Goal: Task Accomplishment & Management: Manage account settings

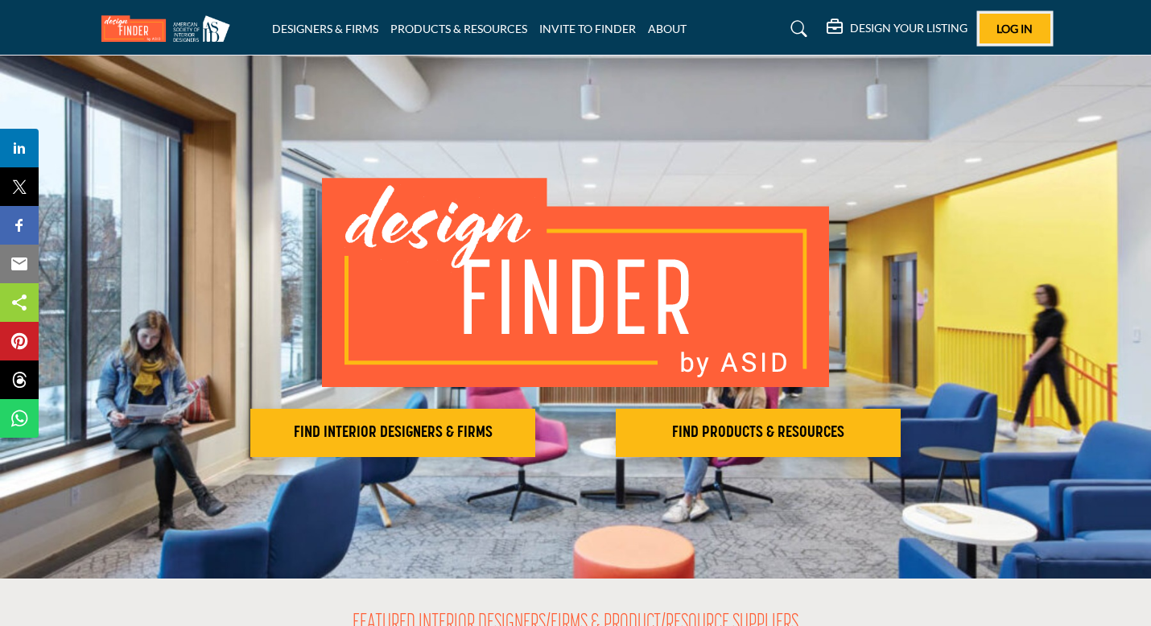
click at [983, 22] on button "Log In" at bounding box center [1015, 29] width 71 height 30
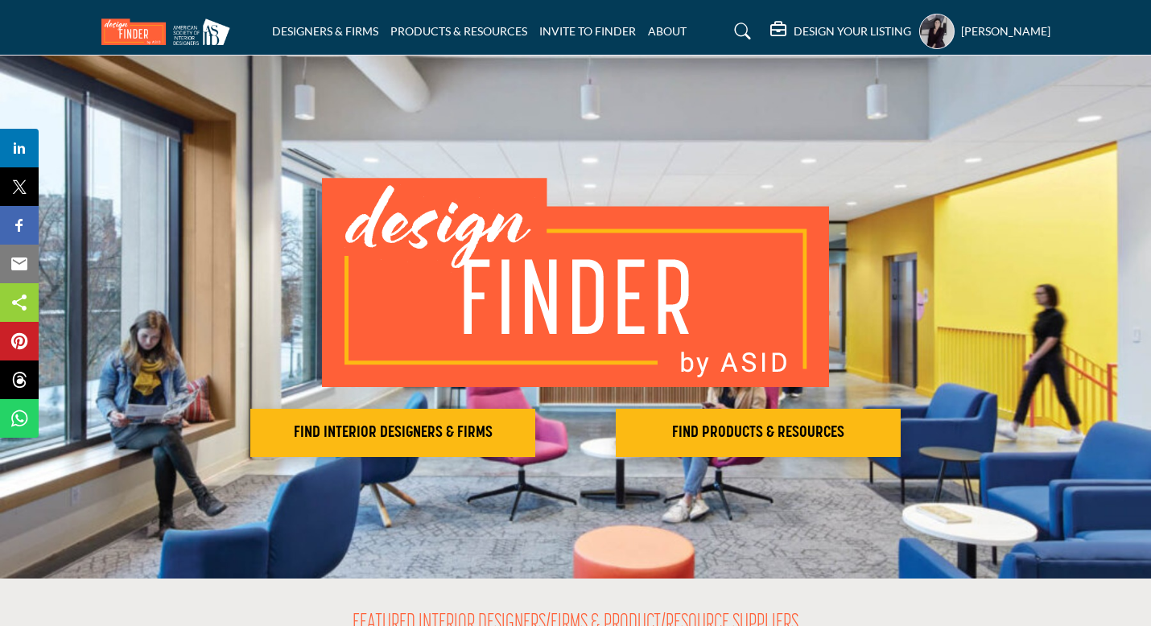
click at [932, 40] on profile-featured-968126bf-7a25-42c4-a822-33df7420cac6 "Show hide supplier dropdown" at bounding box center [937, 31] width 35 height 35
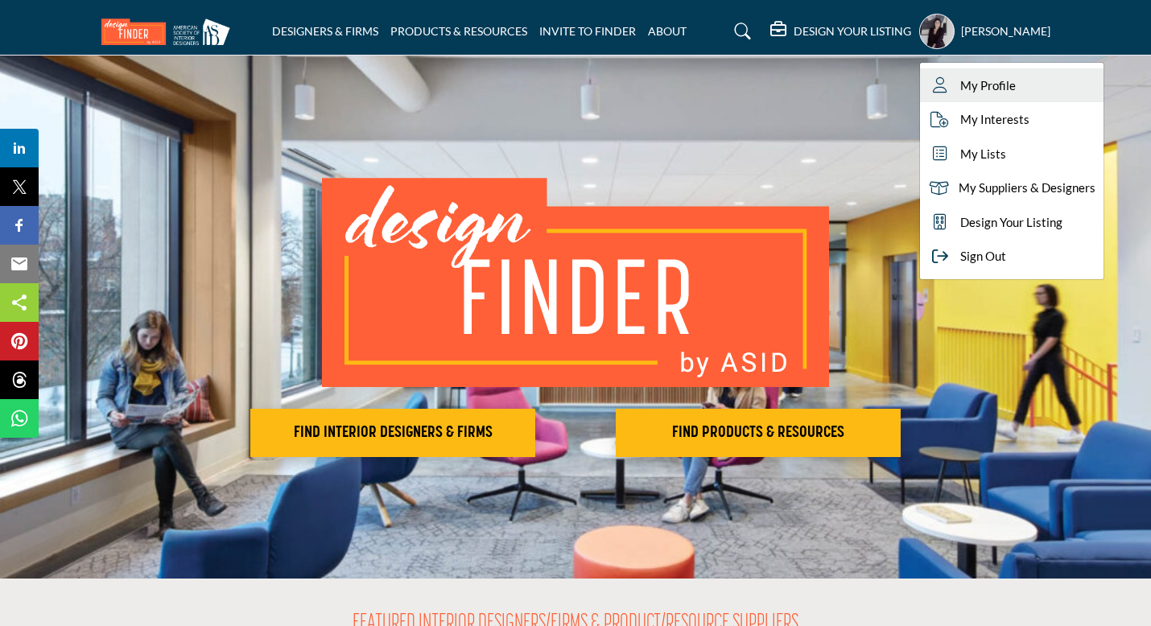
click at [977, 93] on span "My Profile" at bounding box center [989, 85] width 56 height 19
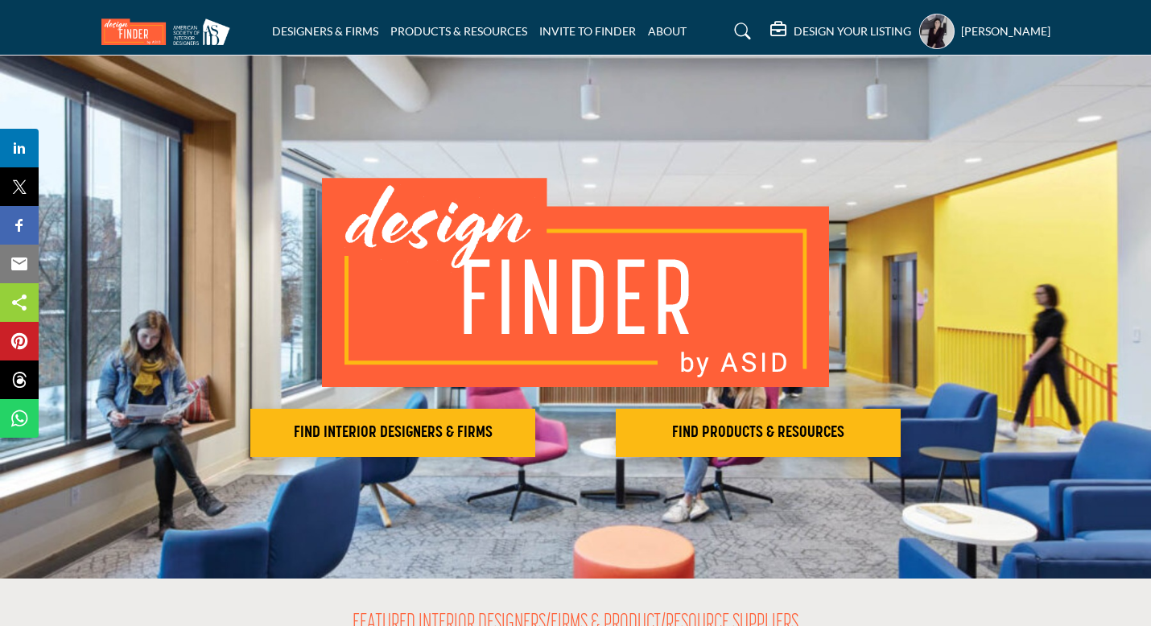
click at [924, 40] on profile-featured-968126bf-7a25-42c4-a822-33df7420cac6 "Show hide supplier dropdown" at bounding box center [937, 31] width 35 height 35
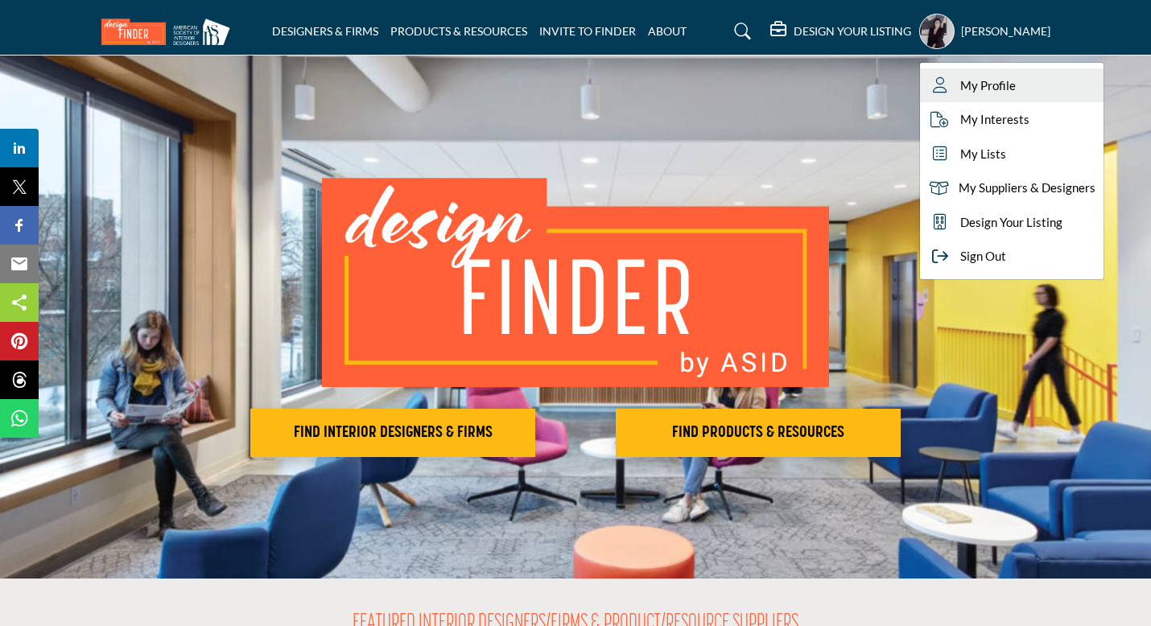
click at [954, 94] on link "My Profile" at bounding box center [1012, 85] width 184 height 35
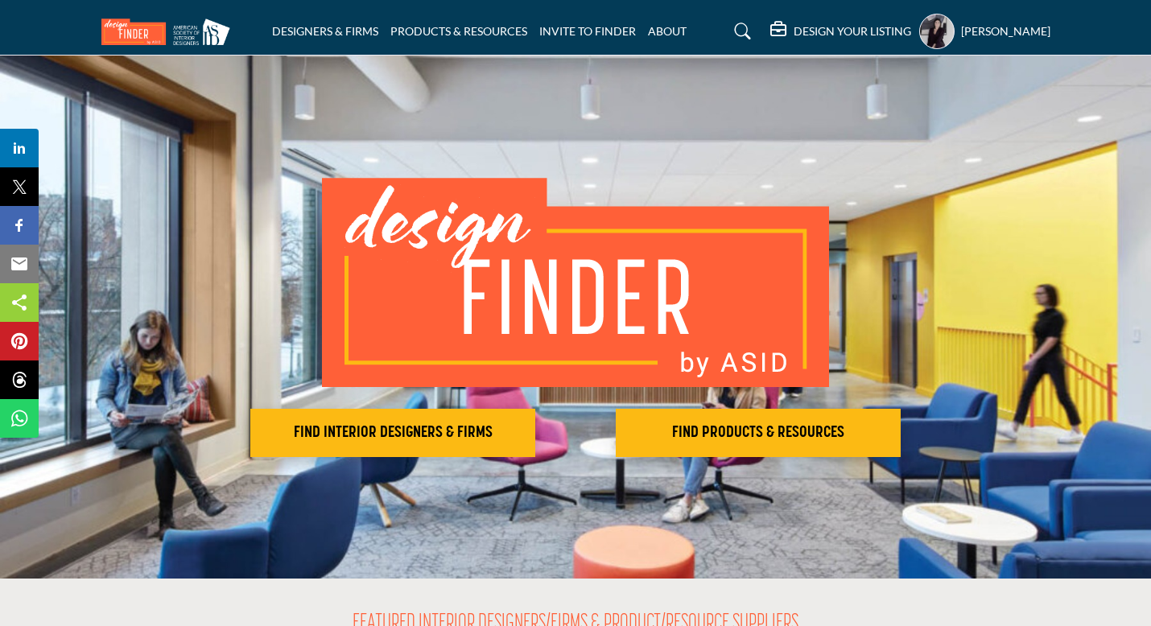
click at [1009, 39] on div "Lauren Lerner My Profile My Interests My Lists My Suppliers & Designers Design …" at bounding box center [985, 31] width 131 height 35
click at [963, 29] on h5 "[PERSON_NAME]" at bounding box center [1005, 31] width 89 height 16
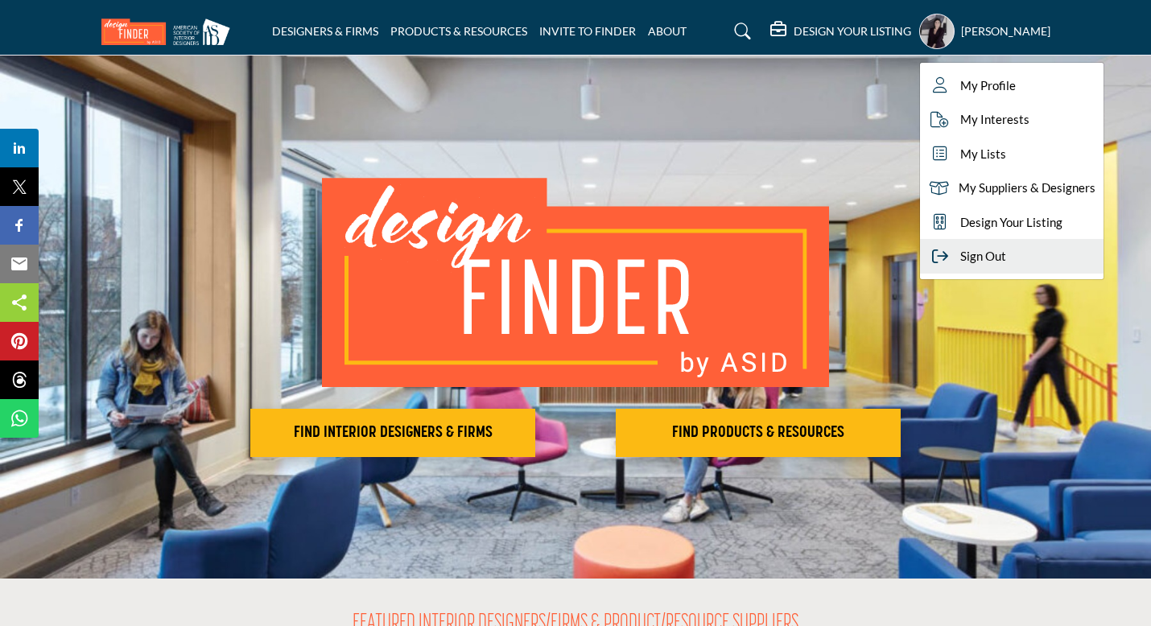
click at [979, 251] on span "Sign Out" at bounding box center [984, 256] width 46 height 19
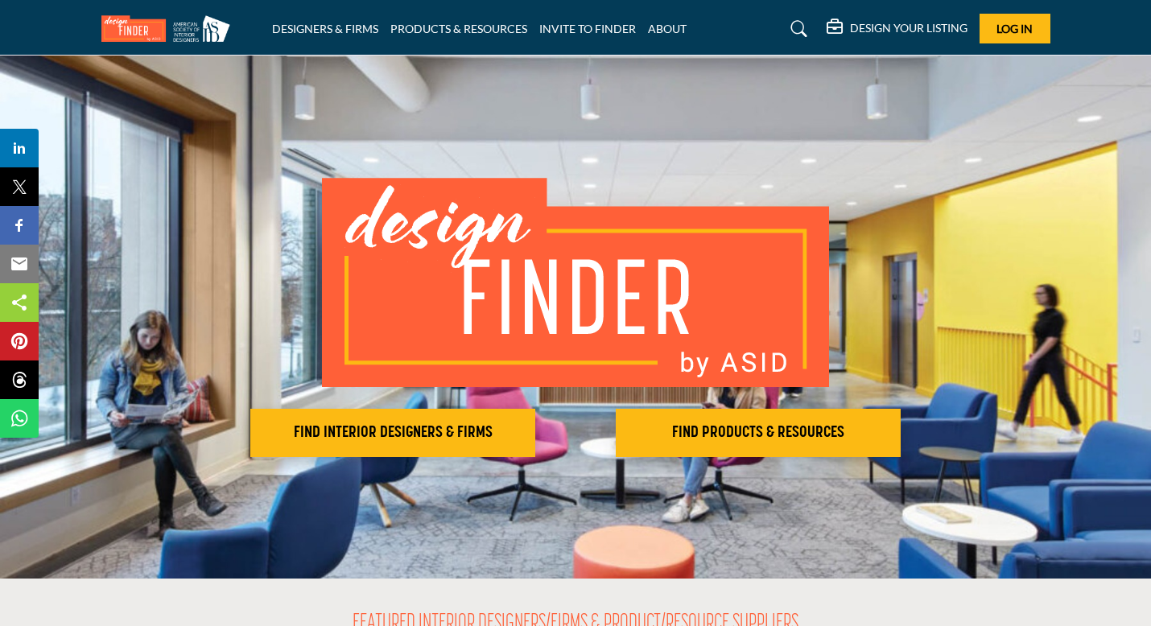
click at [802, 21] on icon at bounding box center [800, 29] width 16 height 16
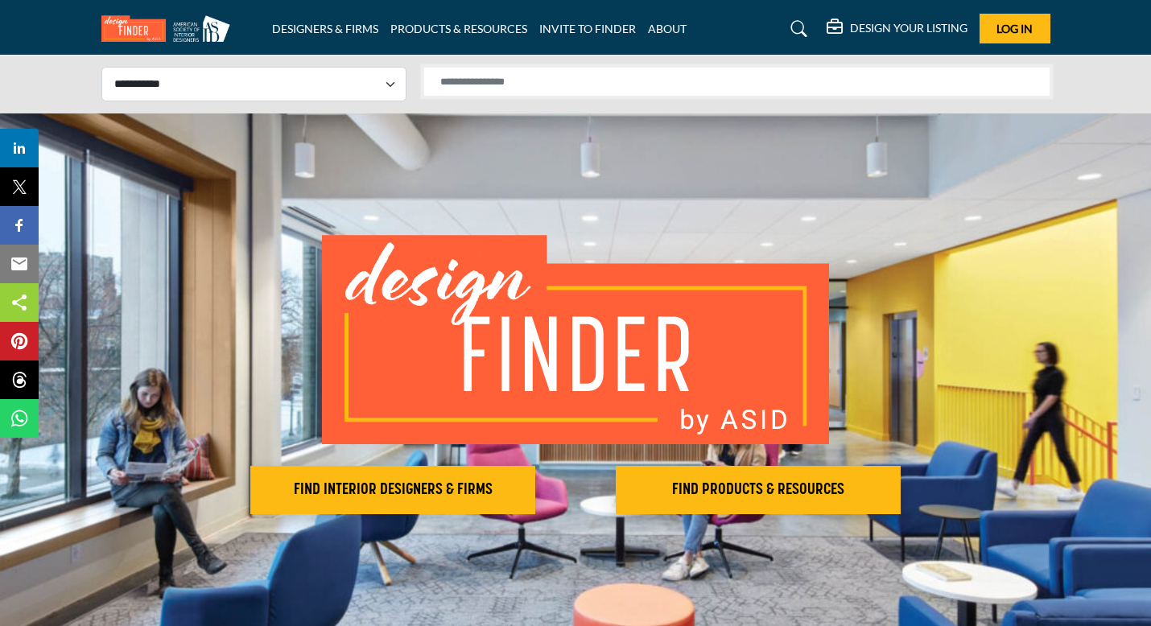
click at [540, 89] on input "Search Solutions" at bounding box center [737, 82] width 627 height 30
type input "**********"
click at [333, 93] on select "**********" at bounding box center [253, 84] width 305 height 35
select select "**********"
click at [578, 81] on input "**********" at bounding box center [737, 82] width 627 height 30
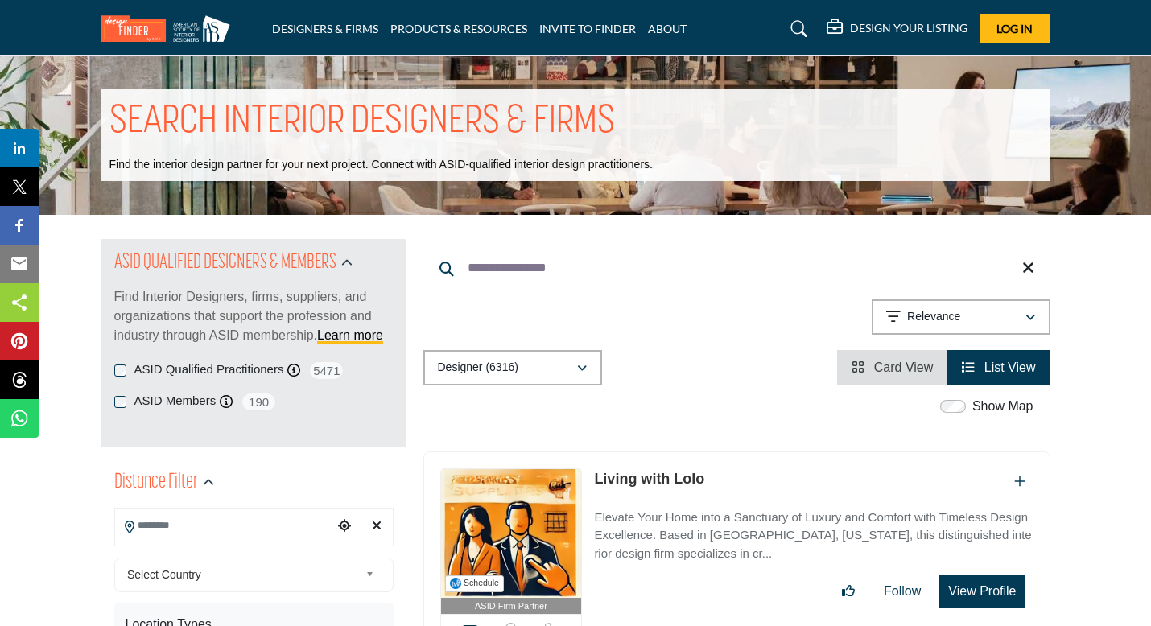
click at [556, 497] on img at bounding box center [511, 533] width 141 height 129
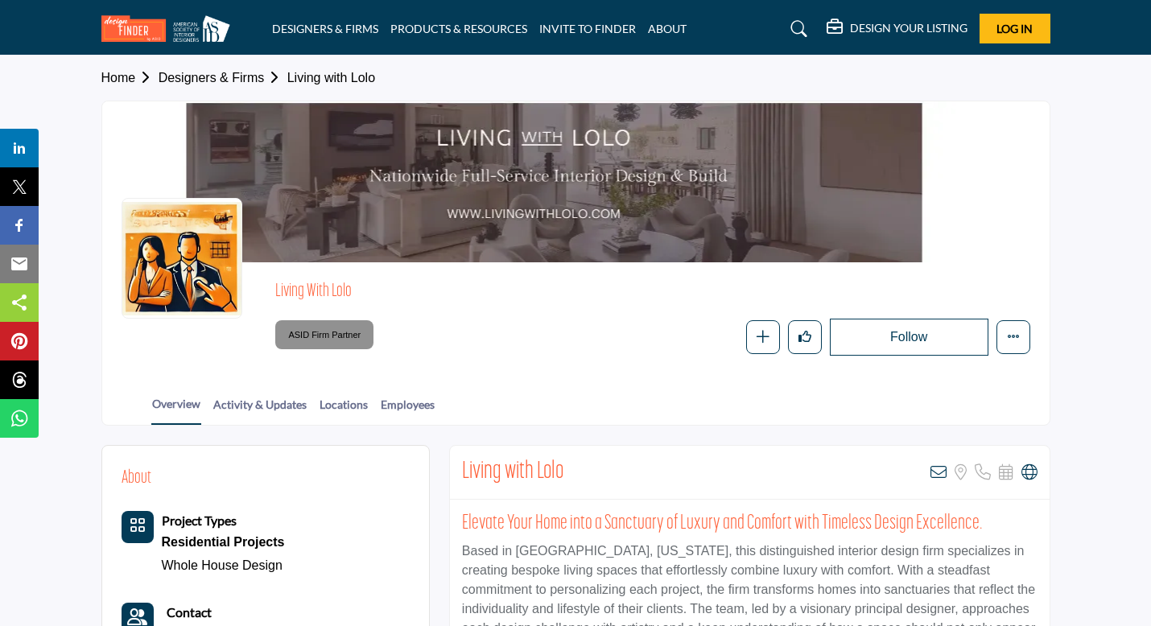
drag, startPoint x: 1159, startPoint y: 146, endPoint x: 1152, endPoint y: 192, distance: 47.1
click at [353, 403] on link "Locations" at bounding box center [344, 410] width 50 height 28
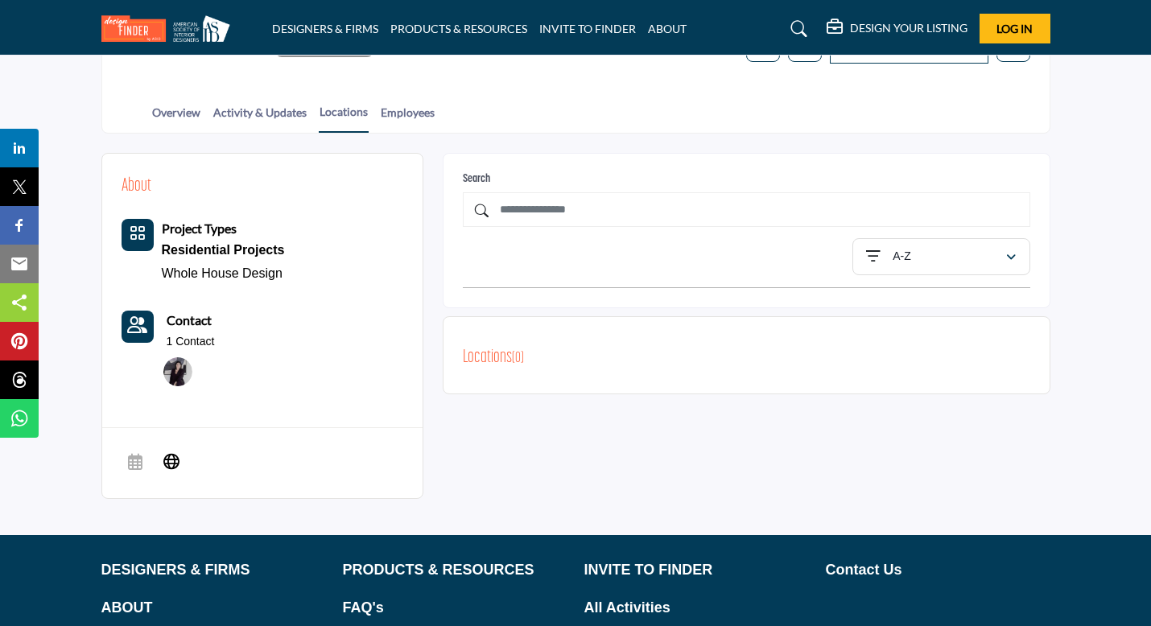
scroll to position [290, 0]
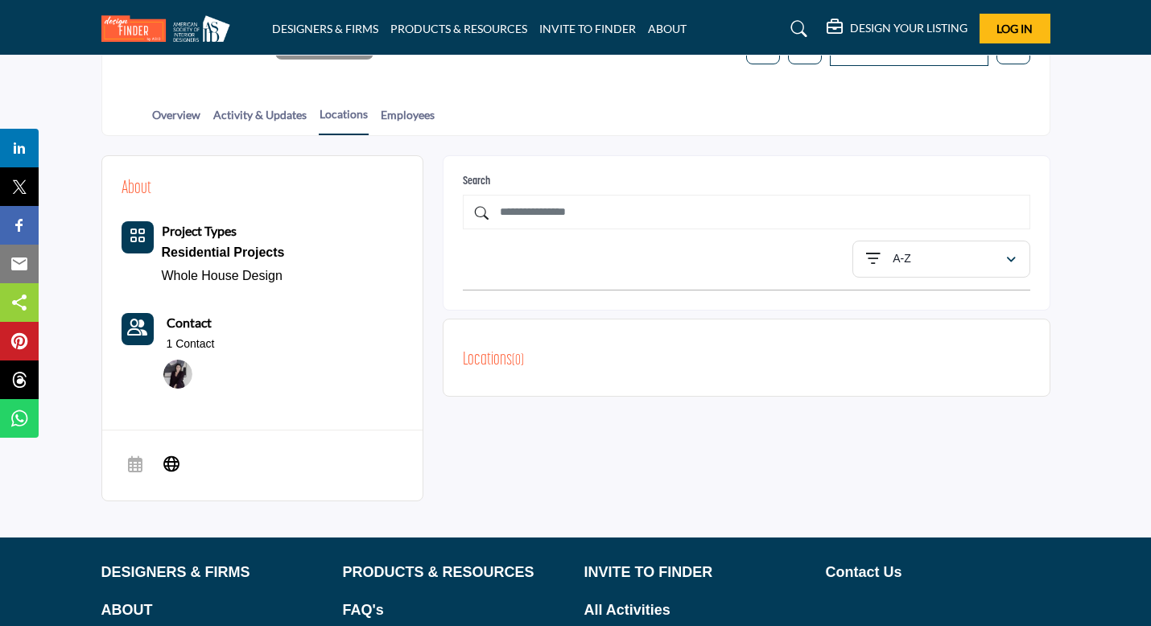
click at [503, 366] on h2 "Locations ( 0 )" at bounding box center [493, 361] width 61 height 28
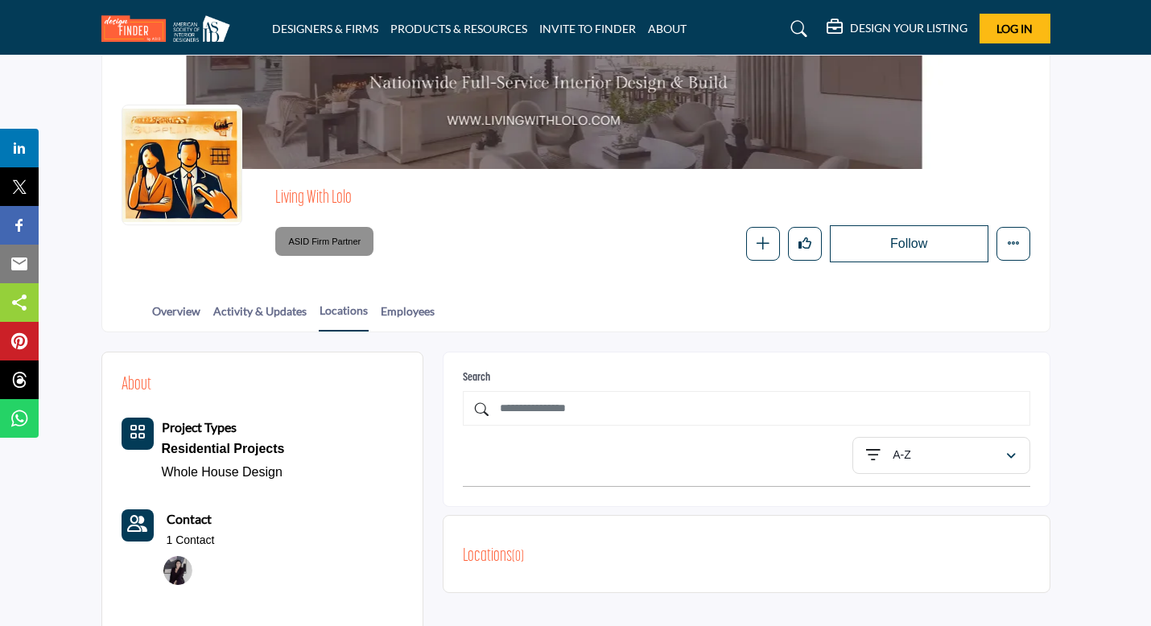
scroll to position [80, 0]
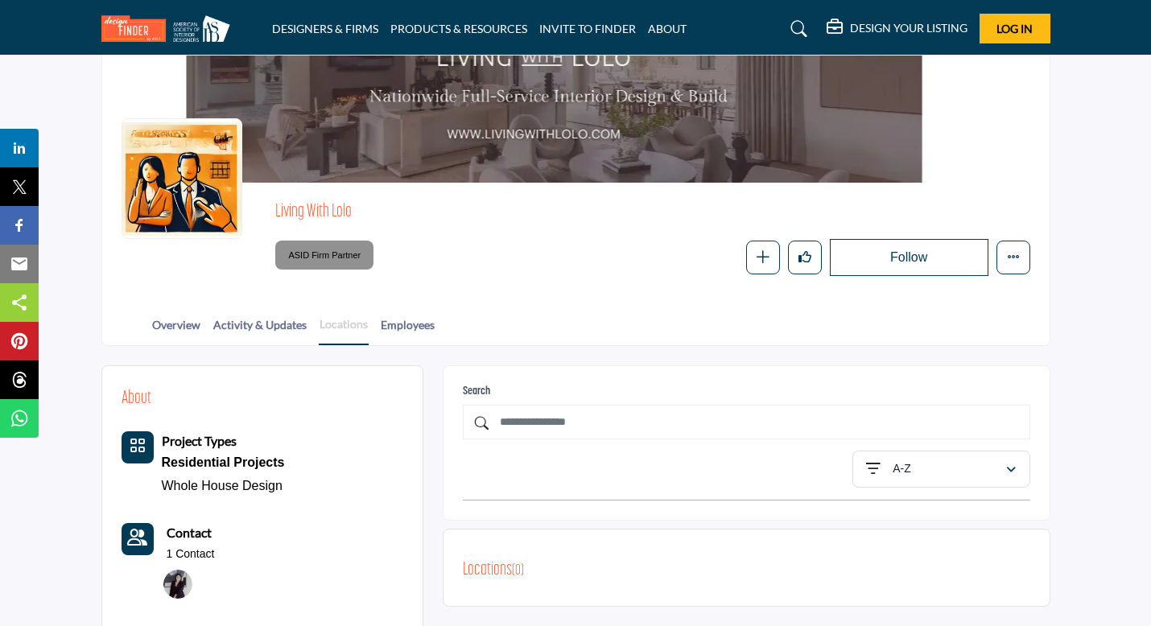
click at [363, 322] on link "Locations" at bounding box center [344, 331] width 50 height 30
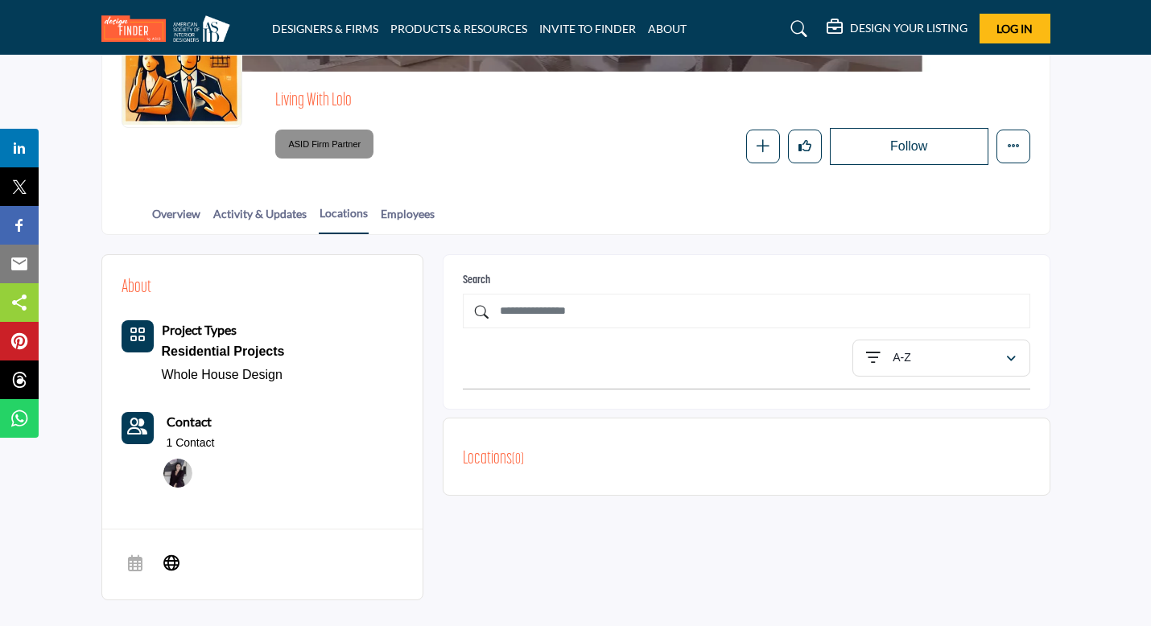
scroll to position [243, 0]
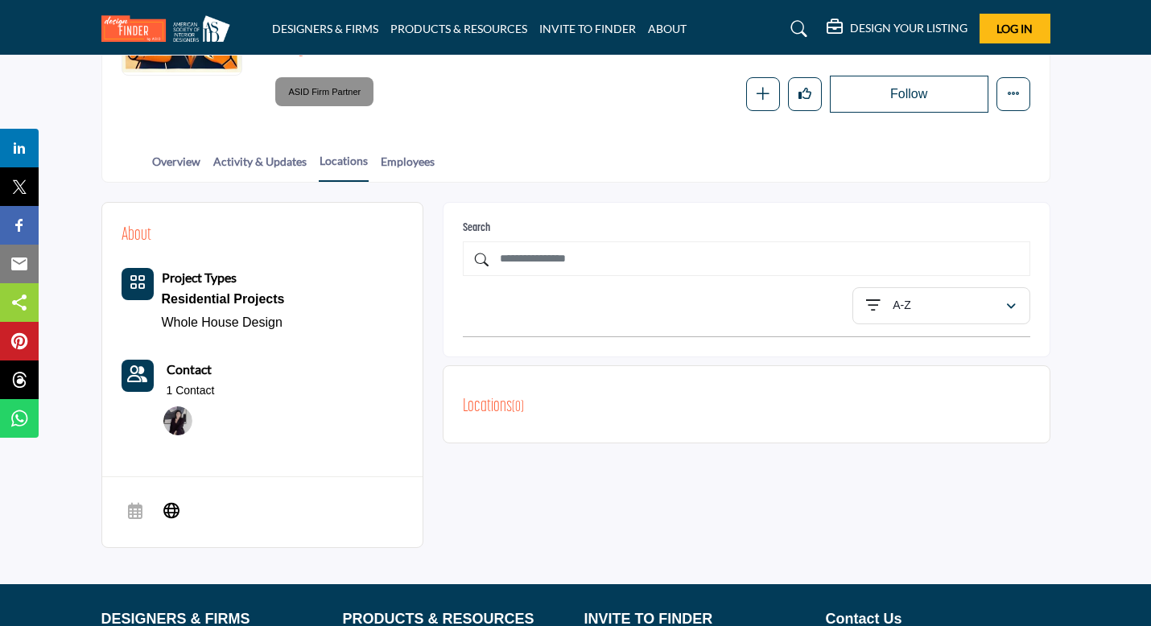
click at [987, 410] on div "Locations ( 0 )" at bounding box center [747, 408] width 568 height 28
click at [989, 410] on div "Locations ( 0 )" at bounding box center [747, 408] width 568 height 28
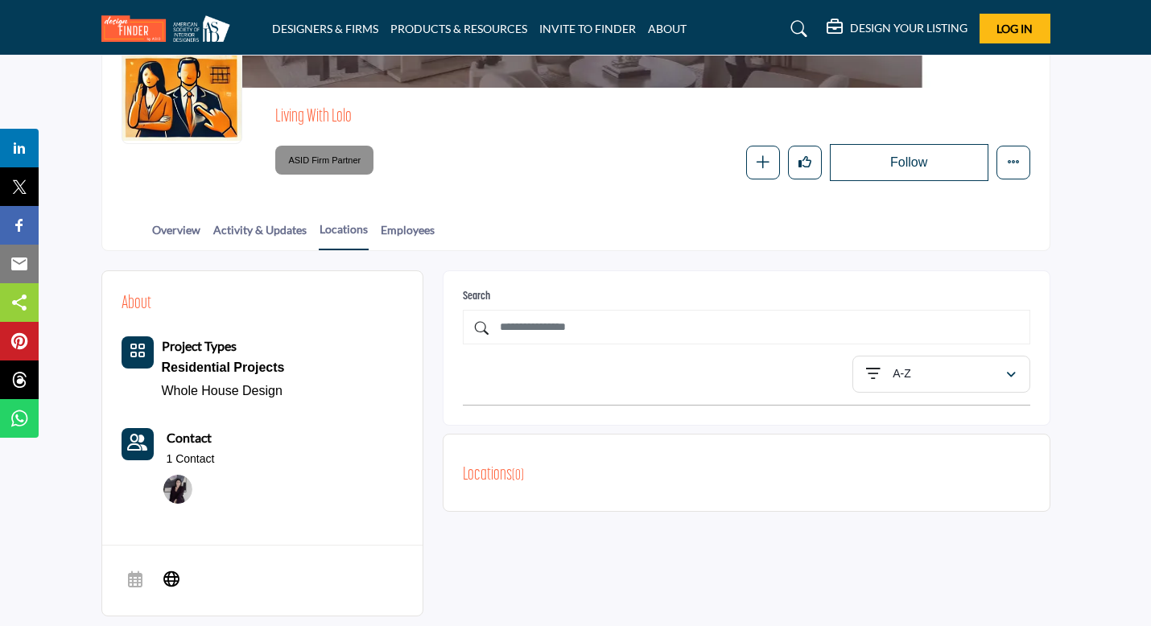
scroll to position [184, 0]
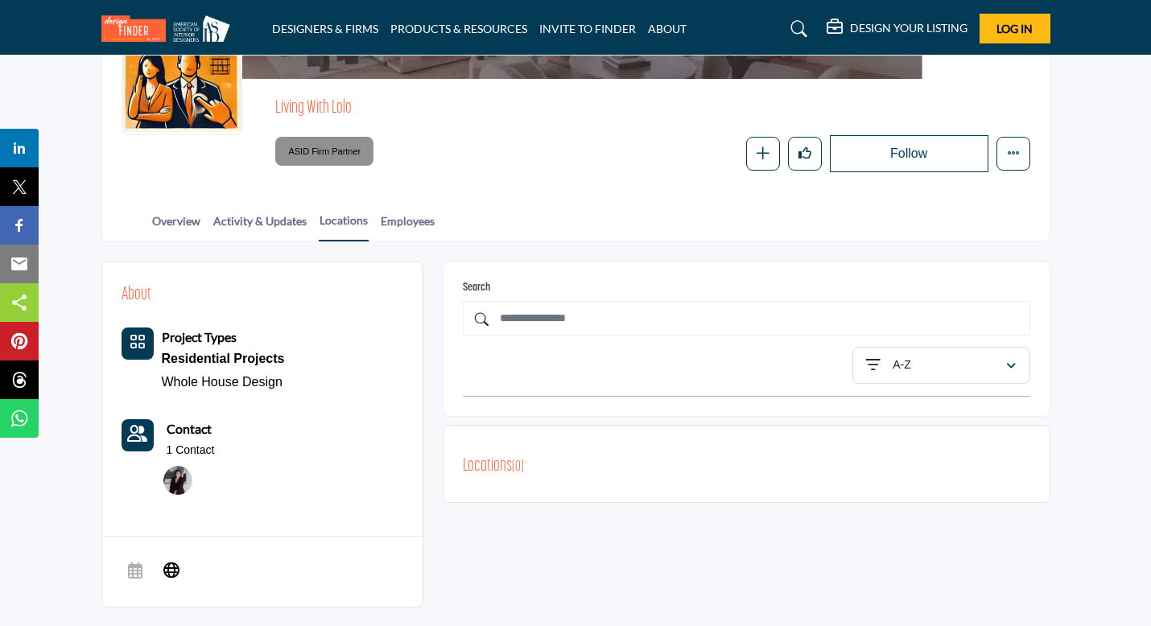
click at [924, 457] on div "Locations ( 0 )" at bounding box center [747, 467] width 568 height 28
click at [1038, 24] on button "Log In" at bounding box center [1015, 29] width 71 height 30
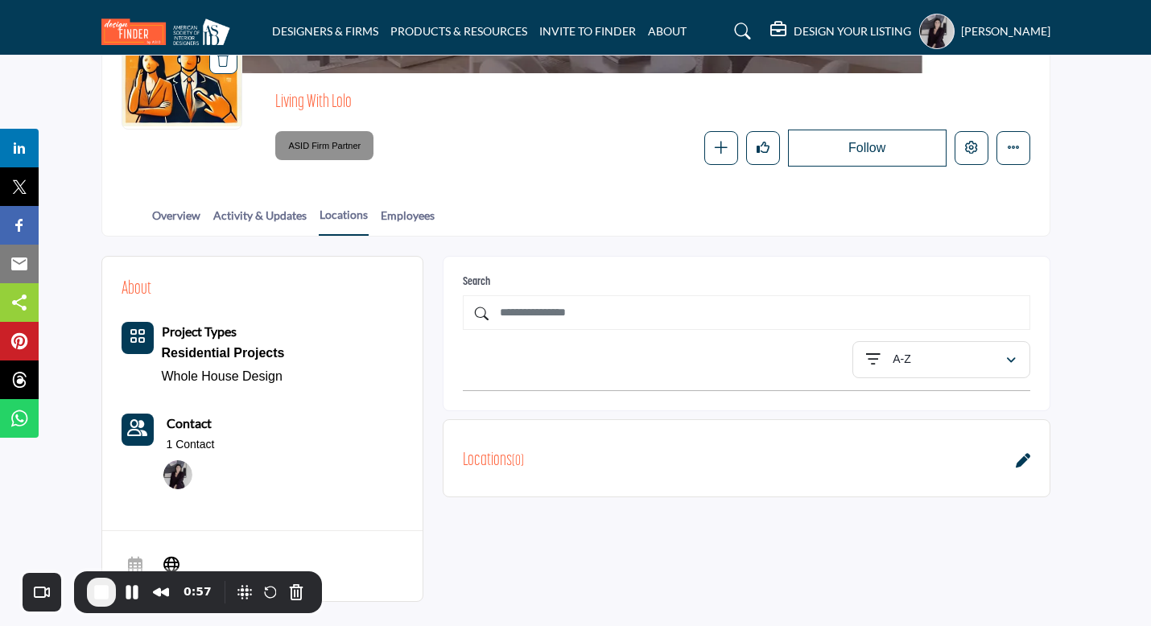
scroll to position [198, 0]
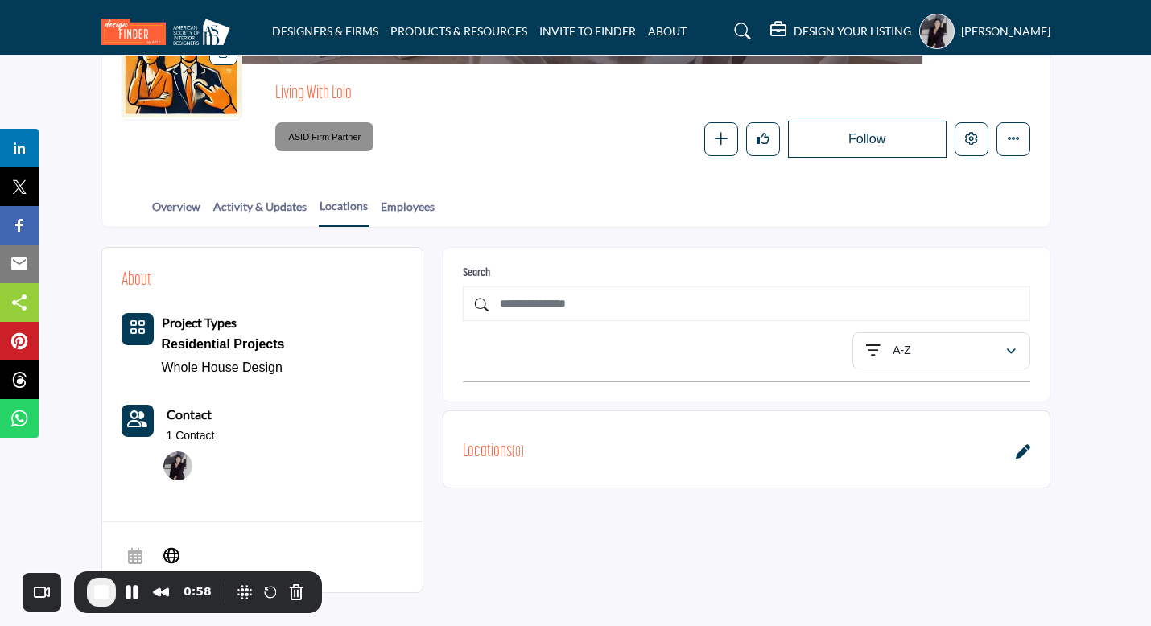
click at [1027, 451] on icon at bounding box center [1023, 451] width 14 height 14
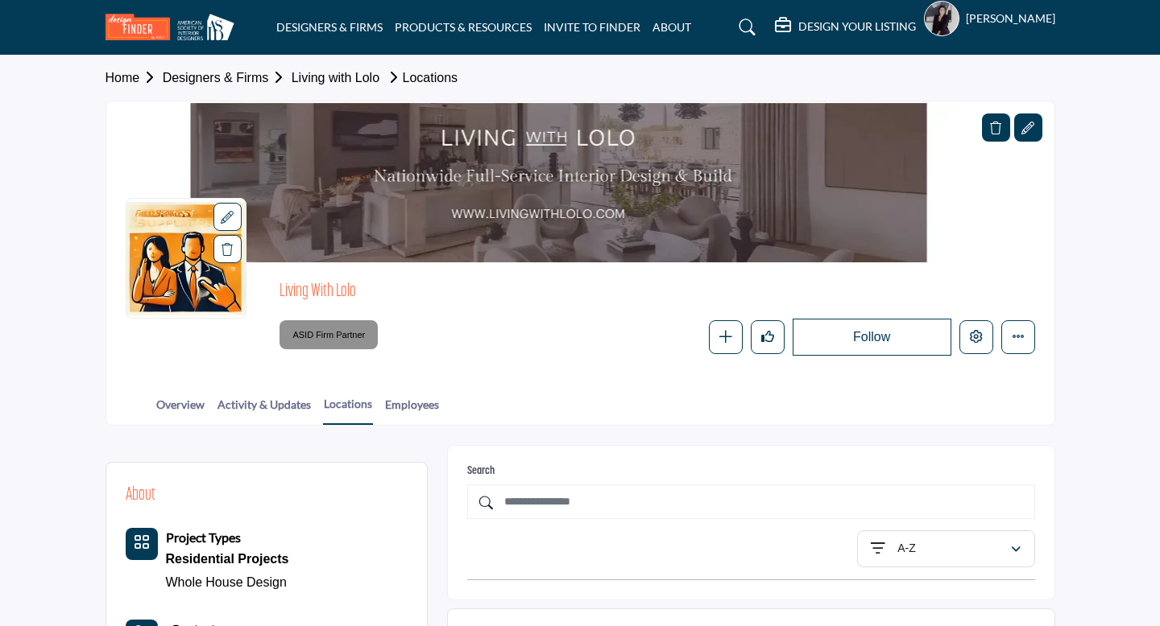
scroll to position [198, 0]
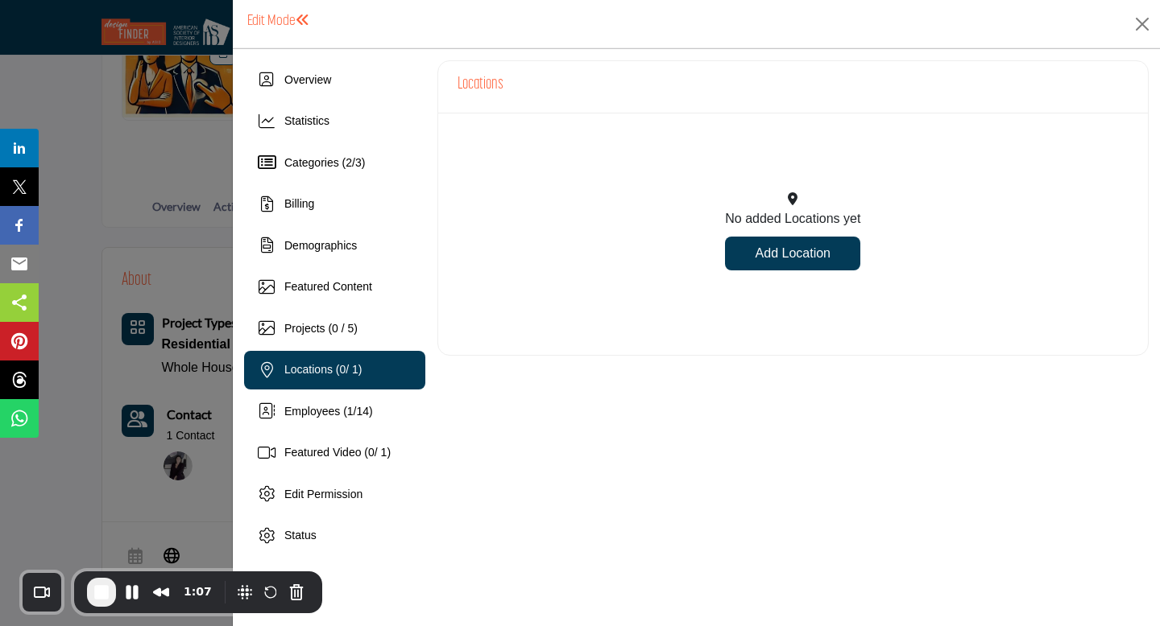
click at [746, 247] on link "Add Location" at bounding box center [792, 254] width 135 height 34
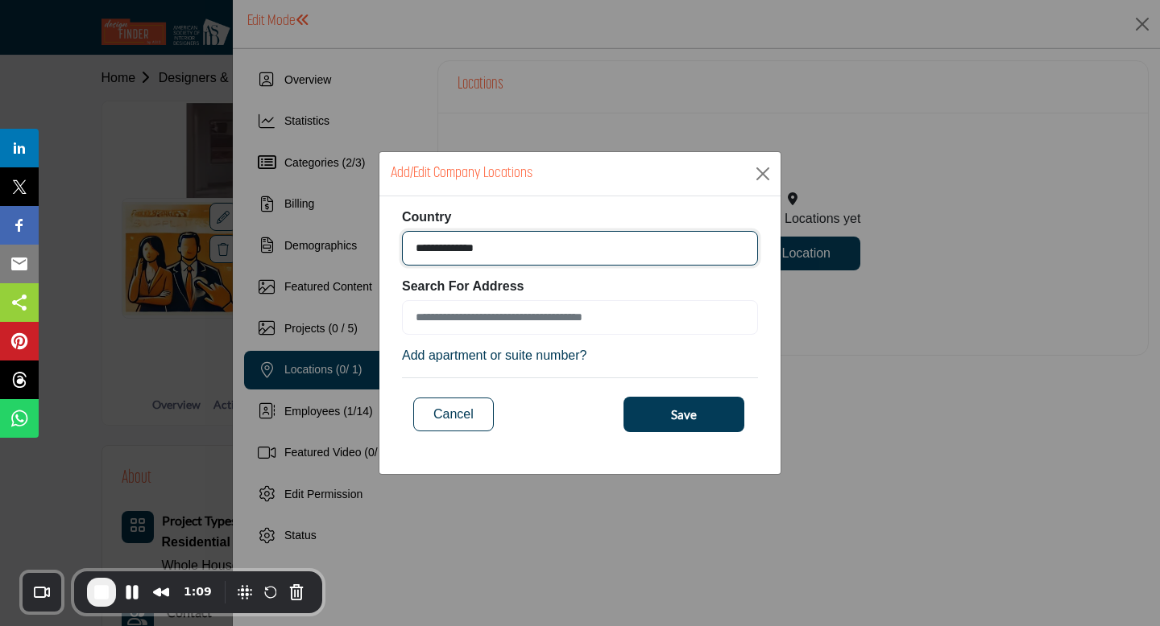
click at [473, 246] on select "**********" at bounding box center [580, 248] width 356 height 35
select select "***"
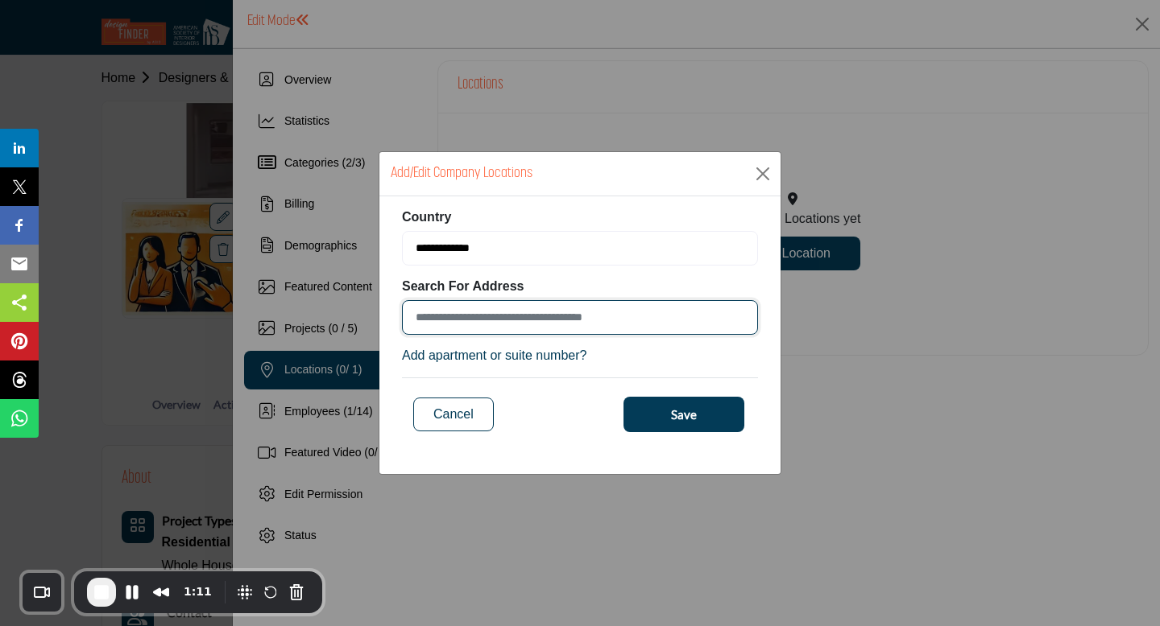
click at [478, 316] on input at bounding box center [580, 317] width 356 height 35
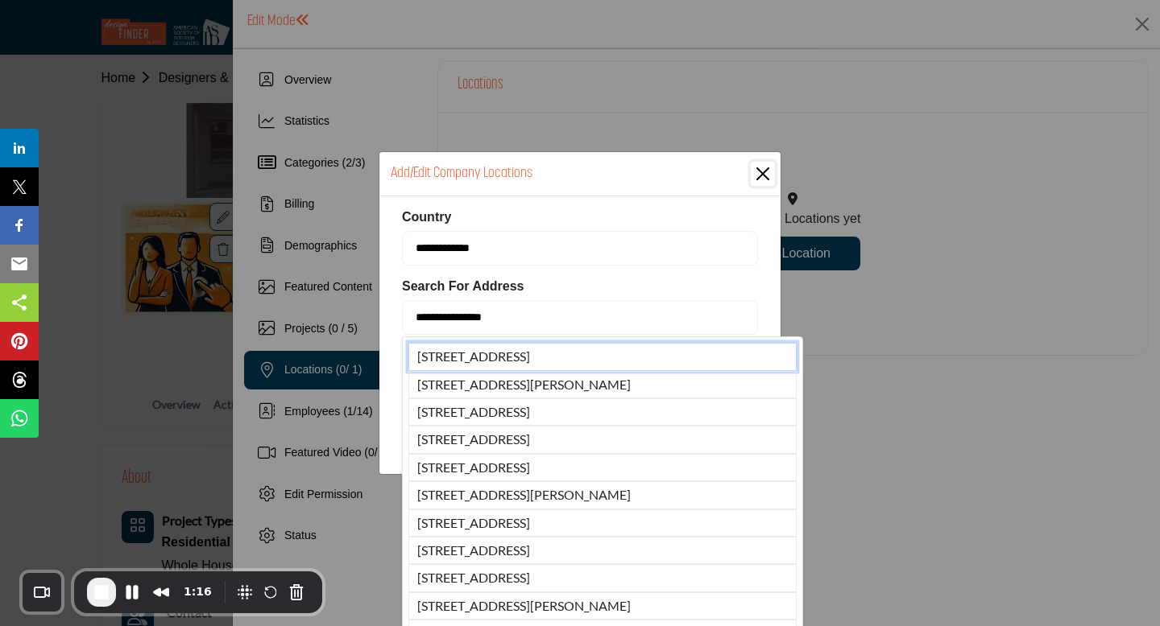
click at [477, 349] on li "8648 E Hackamore Dr, Scottsdale, AZ, 85255, USA" at bounding box center [602, 356] width 388 height 27
type input "**********"
type input "********"
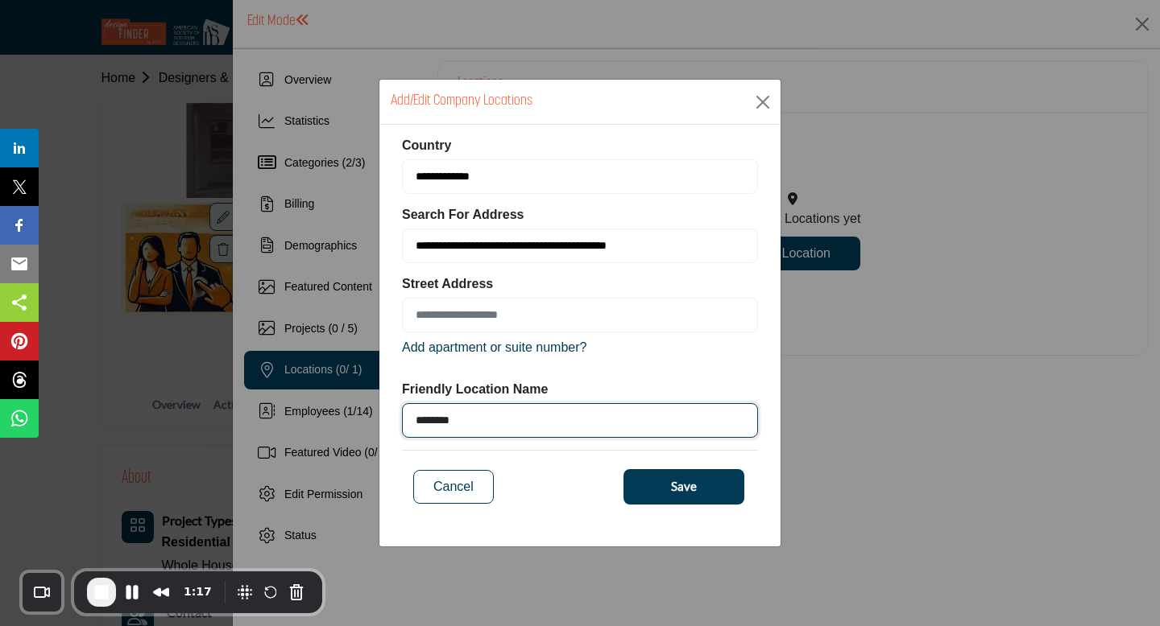
click at [520, 418] on input "********" at bounding box center [580, 420] width 356 height 35
click at [643, 481] on button "Save" at bounding box center [683, 486] width 121 height 35
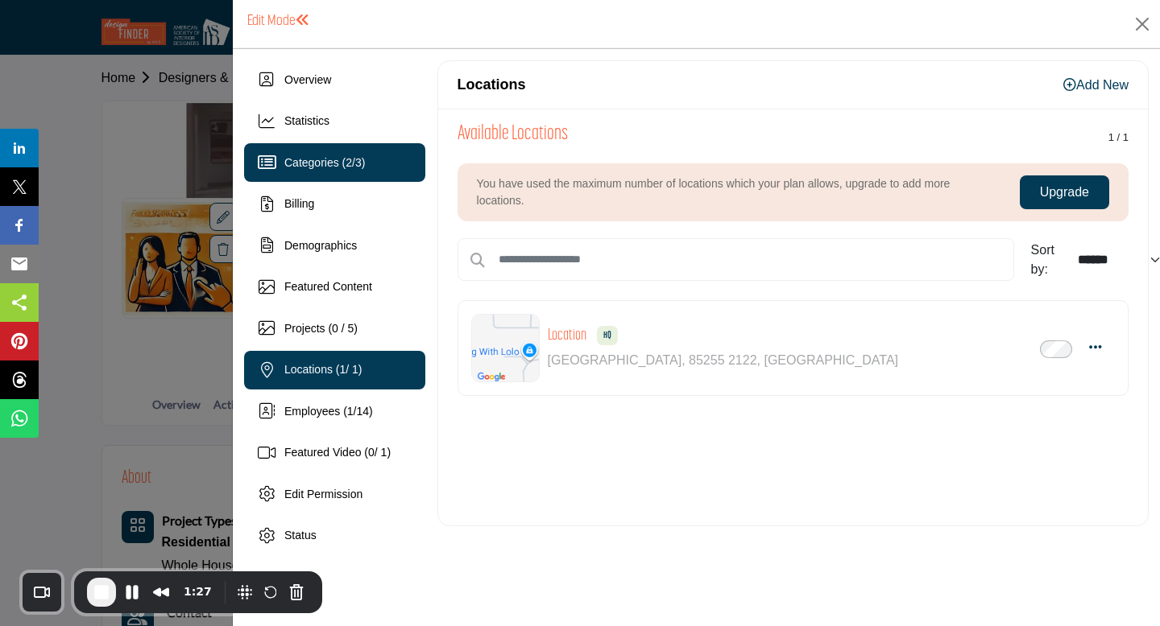
click at [328, 170] on div "Categories ( 2 / 3 )" at bounding box center [324, 163] width 81 height 17
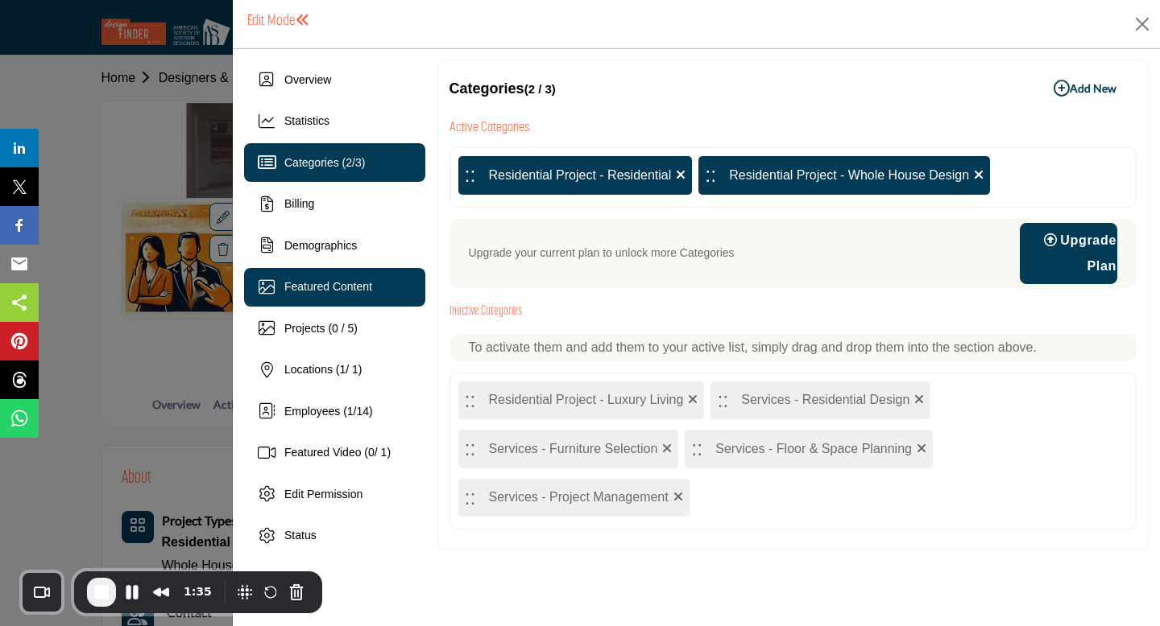
click at [320, 296] on div "Featured Content" at bounding box center [334, 287] width 181 height 39
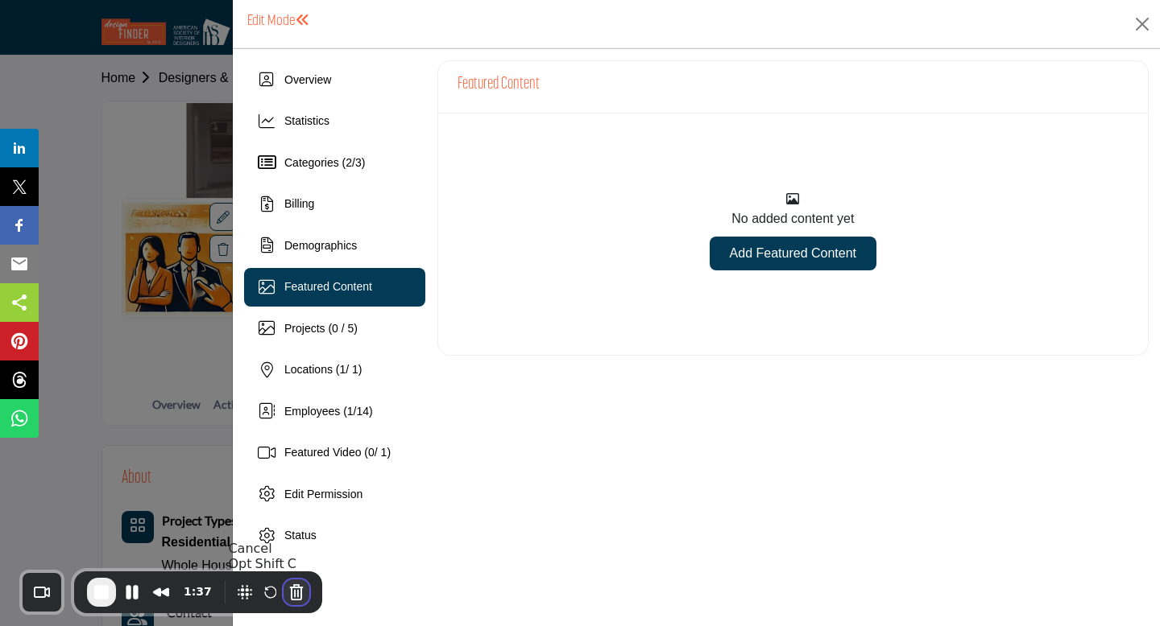
click at [301, 596] on button "Cancel Recording" at bounding box center [296, 593] width 26 height 26
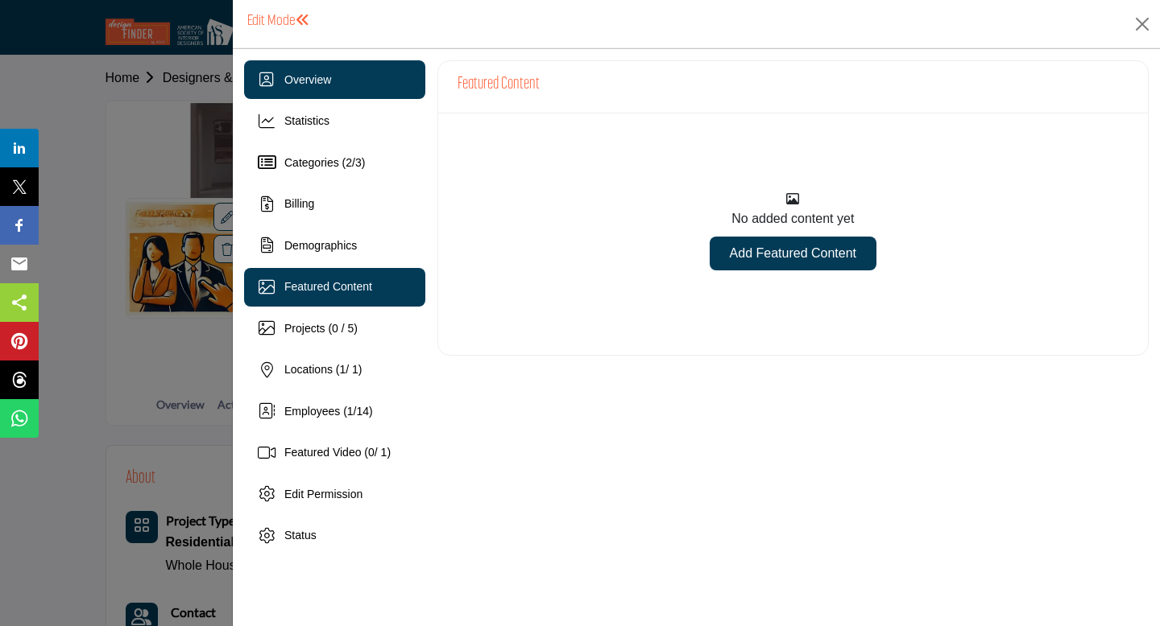
click at [345, 84] on div "Overview" at bounding box center [334, 79] width 181 height 39
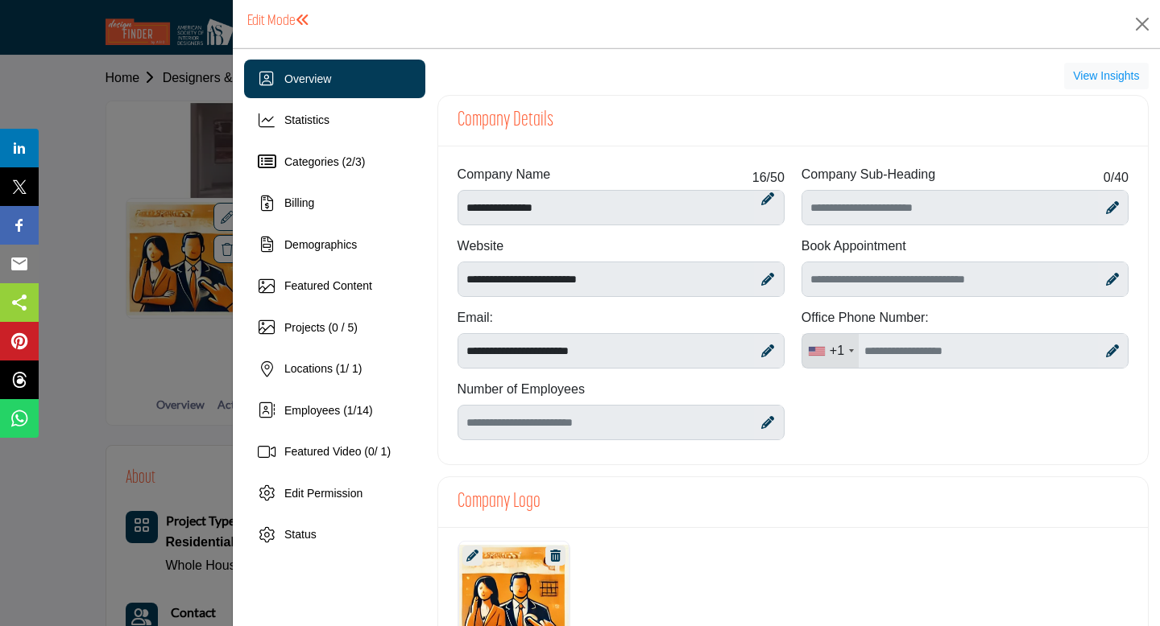
click at [1106, 279] on icon at bounding box center [1112, 279] width 13 height 13
drag, startPoint x: 1044, startPoint y: 274, endPoint x: 829, endPoint y: 280, distance: 215.1
click at [829, 280] on input "Schedular link" at bounding box center [964, 279] width 327 height 35
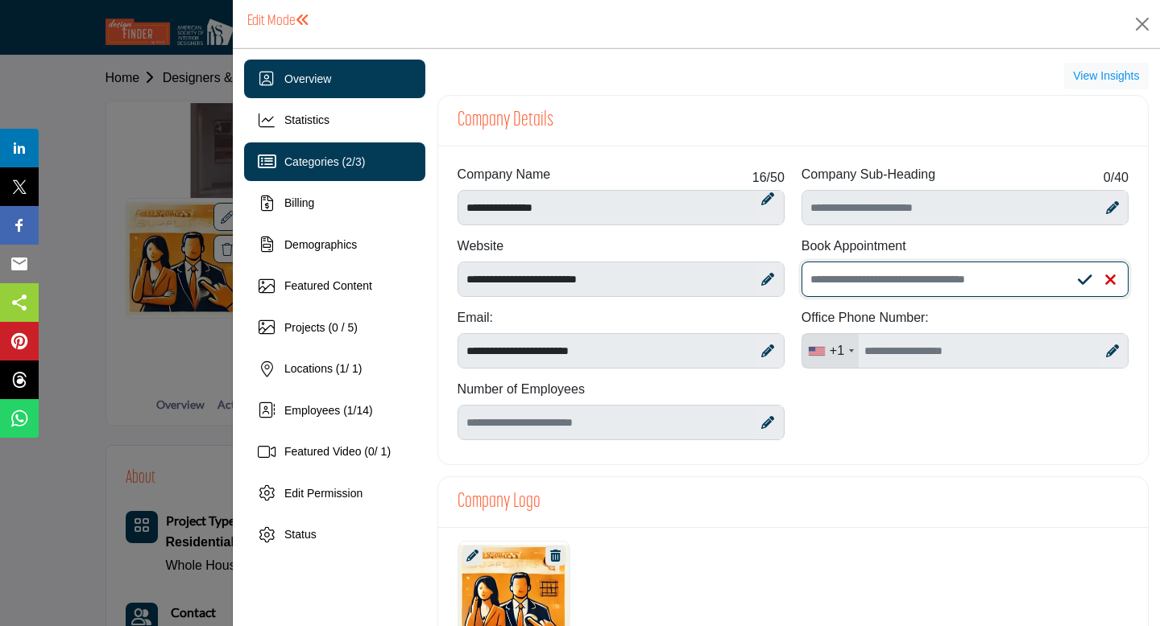
paste input "**********"
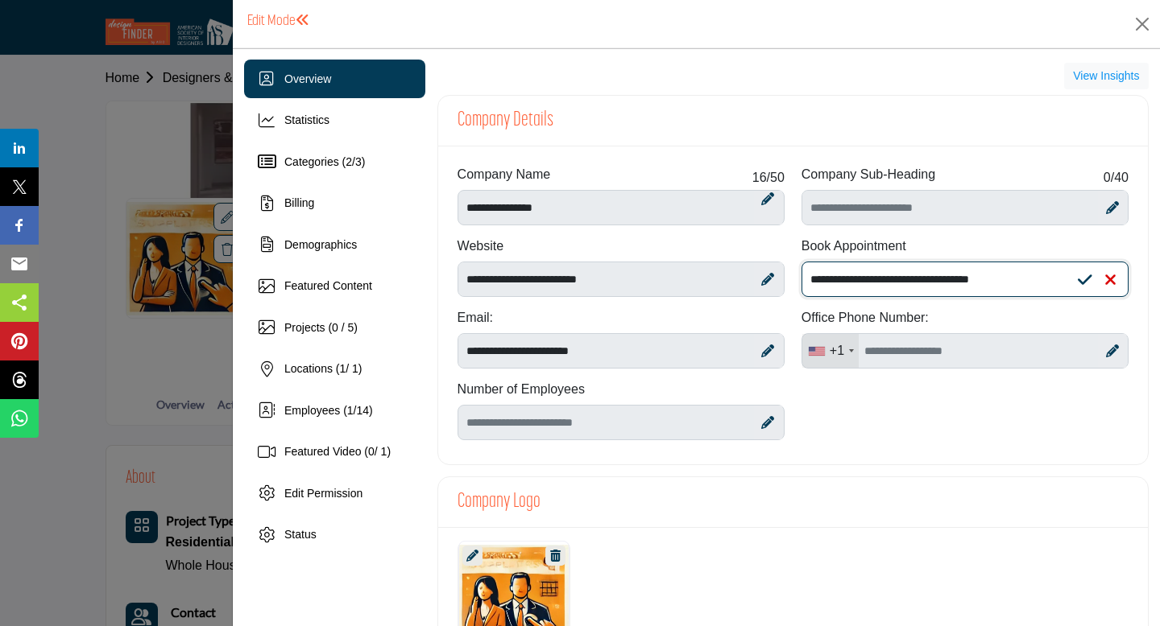
type input "**********"
click at [1110, 352] on div at bounding box center [1112, 351] width 28 height 34
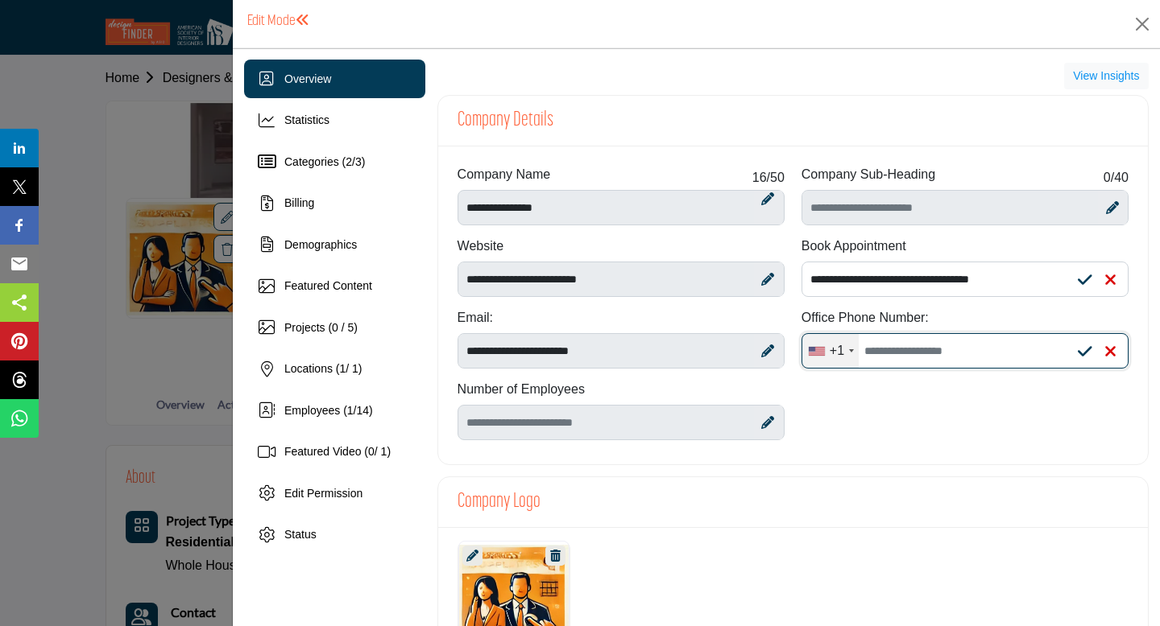
click at [982, 353] on input "Office Number" at bounding box center [964, 350] width 327 height 35
type input "**********"
click at [767, 422] on icon at bounding box center [767, 422] width 13 height 13
click at [769, 424] on div at bounding box center [768, 423] width 28 height 34
click at [963, 356] on input "**********" at bounding box center [964, 350] width 327 height 35
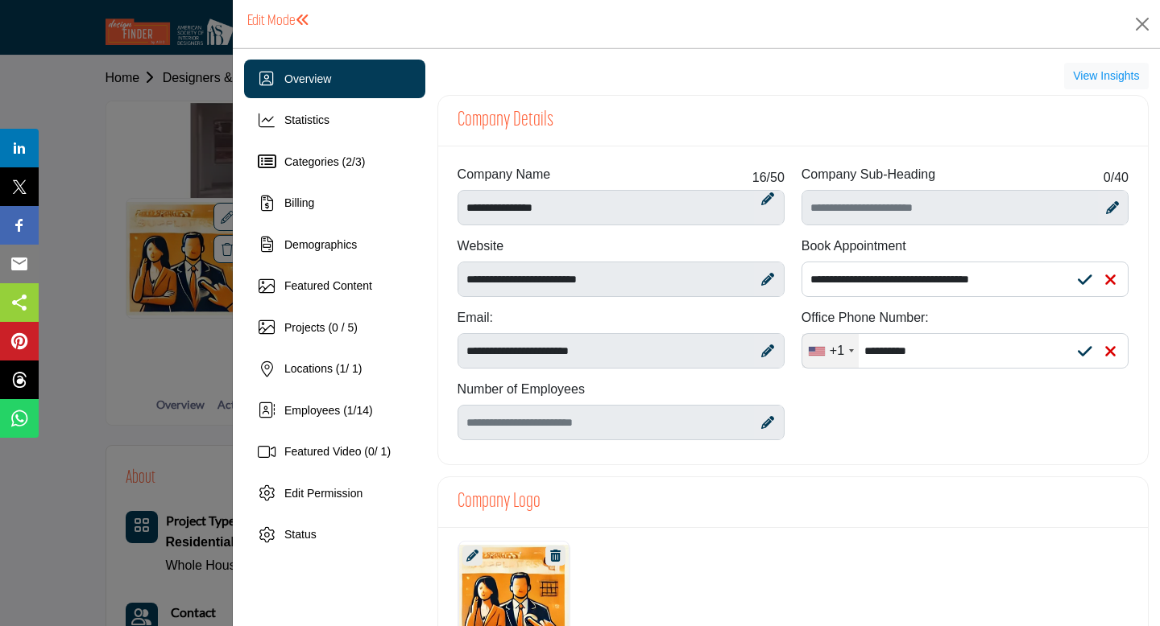
click at [1077, 278] on icon at bounding box center [1084, 280] width 14 height 16
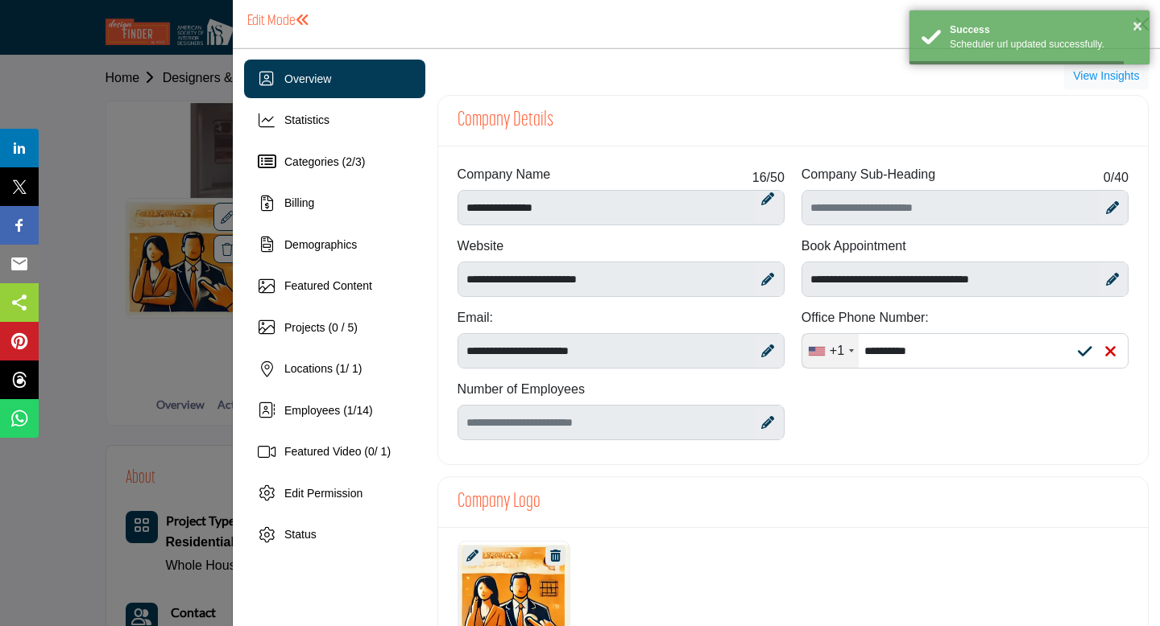
click at [1079, 358] on icon at bounding box center [1084, 352] width 14 height 16
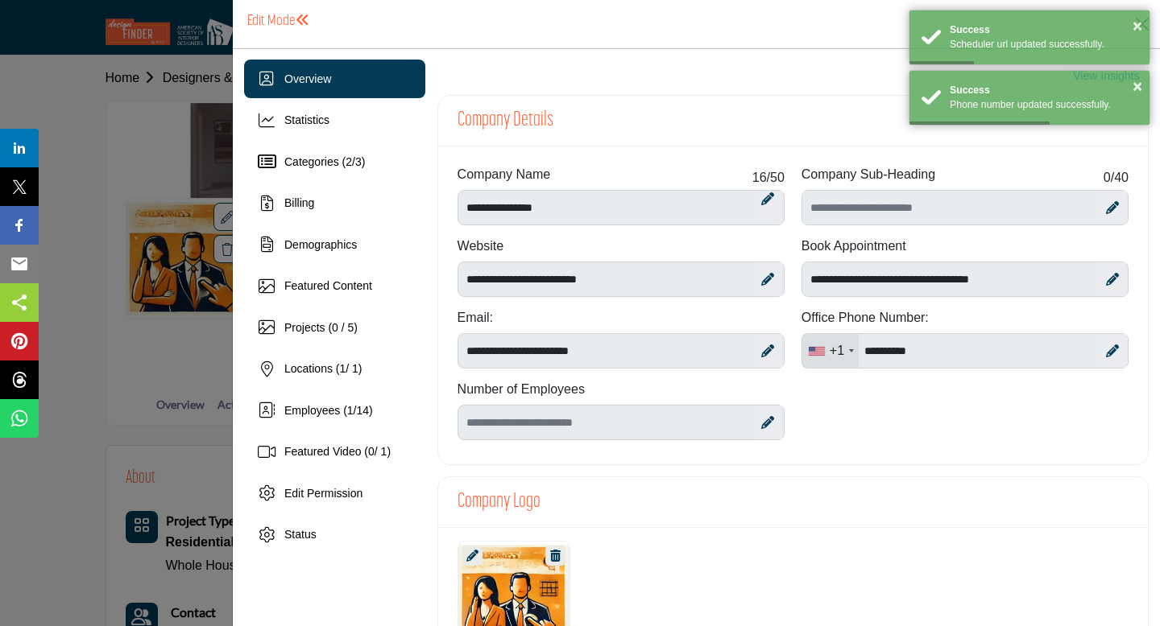
click at [764, 428] on icon at bounding box center [767, 422] width 13 height 13
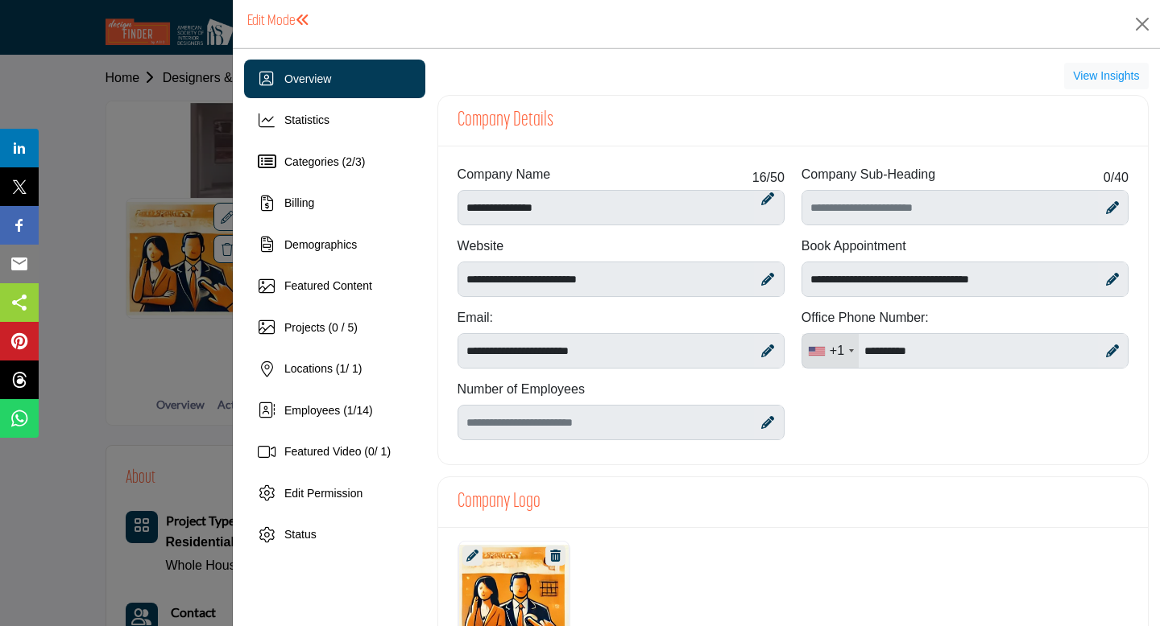
click at [764, 427] on icon at bounding box center [767, 422] width 13 height 13
click at [767, 426] on icon at bounding box center [767, 422] width 13 height 13
click at [767, 416] on icon at bounding box center [767, 422] width 13 height 13
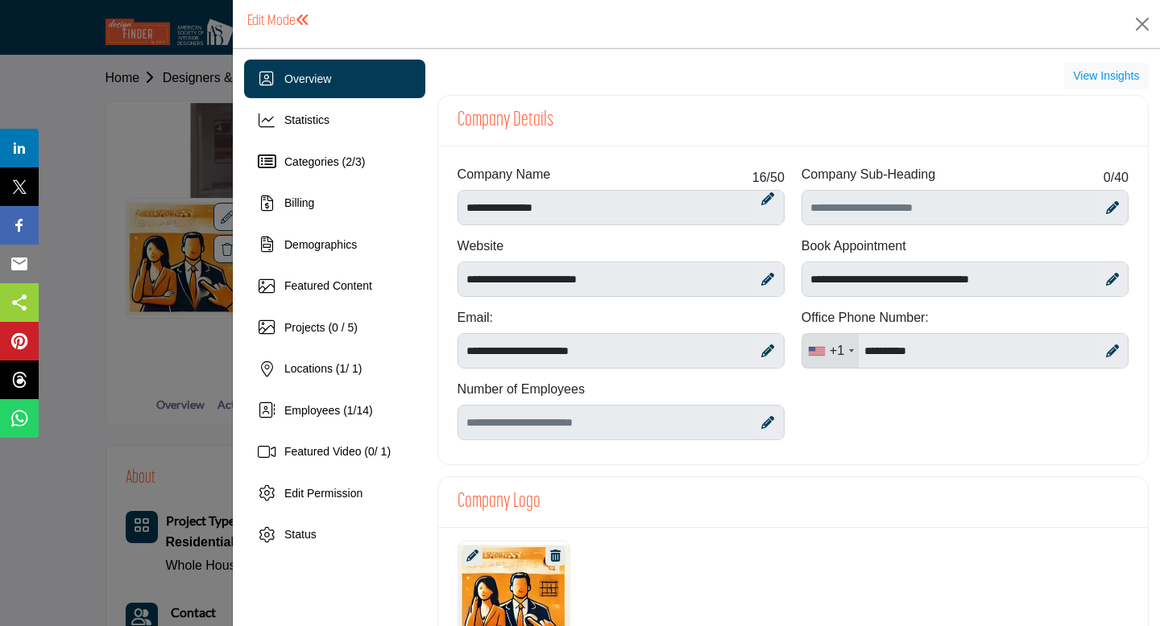
click at [767, 416] on icon at bounding box center [767, 422] width 13 height 13
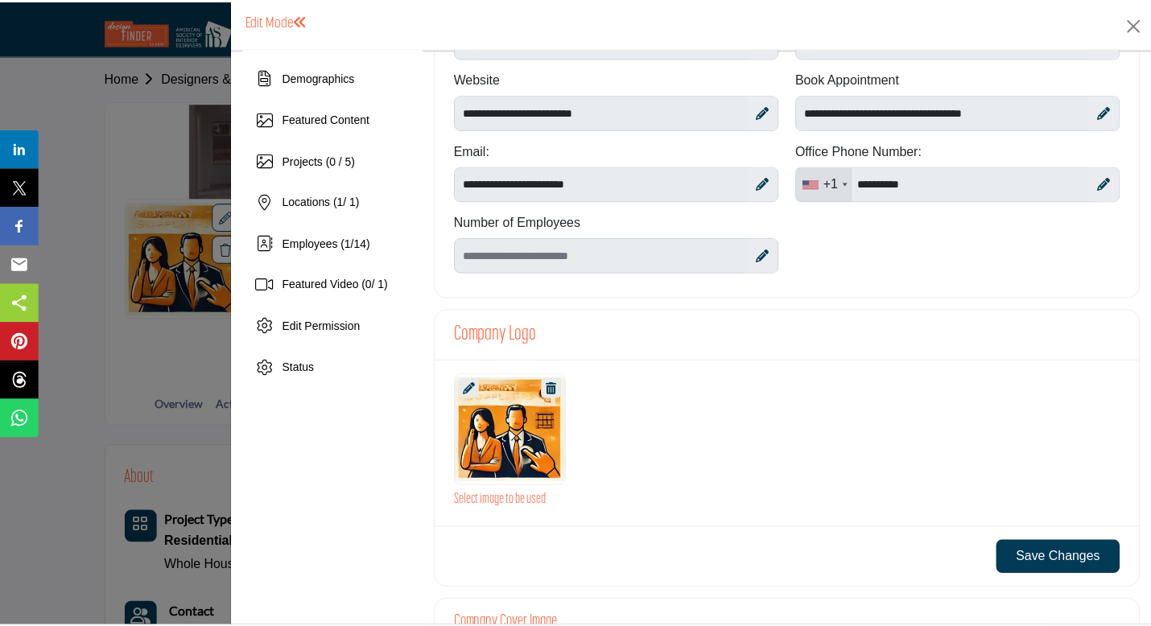
scroll to position [154, 0]
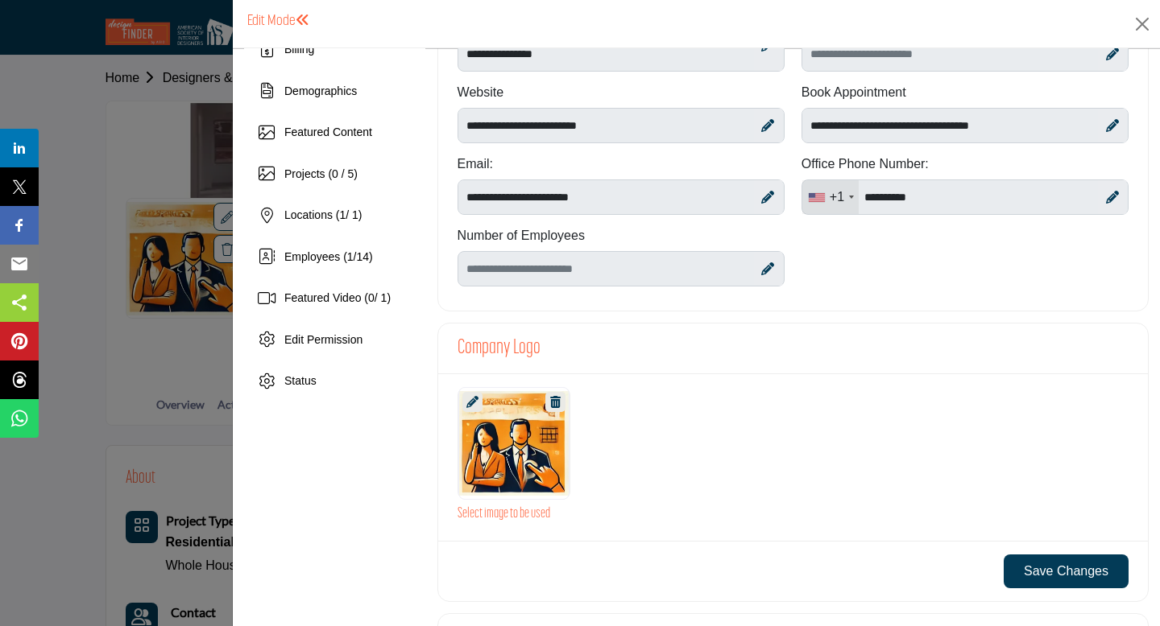
click at [763, 260] on div at bounding box center [768, 269] width 28 height 34
click at [761, 269] on icon at bounding box center [767, 269] width 13 height 13
click at [1044, 575] on button "Save Changes" at bounding box center [1065, 572] width 125 height 34
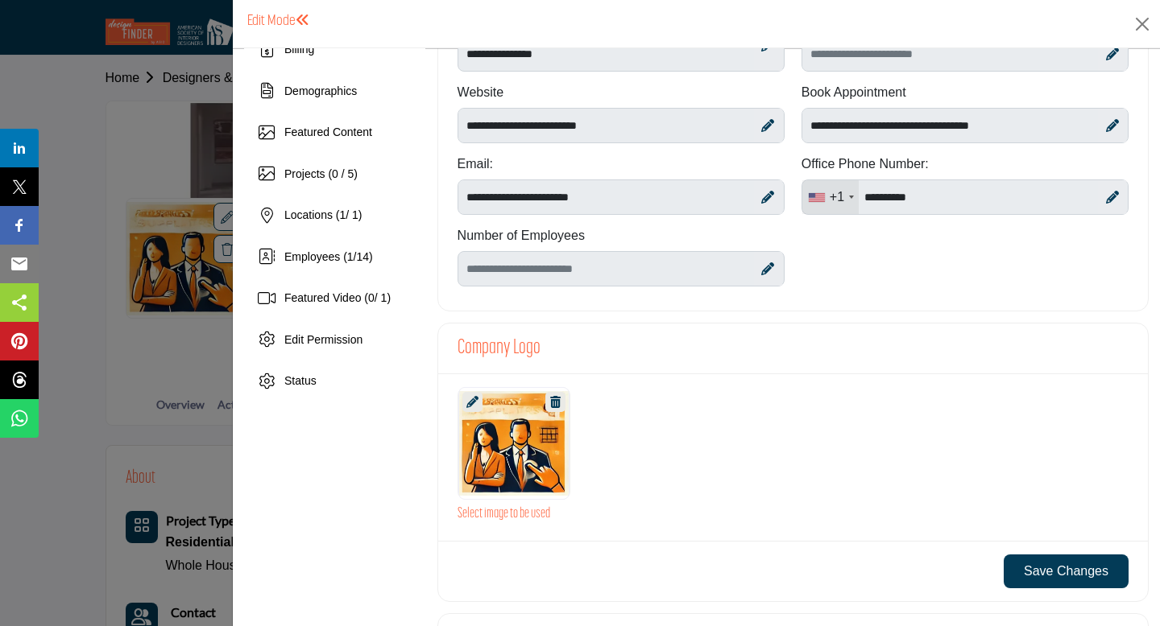
click at [518, 449] on div at bounding box center [513, 443] width 111 height 113
click at [510, 441] on div at bounding box center [513, 443] width 111 height 113
click at [481, 438] on div at bounding box center [513, 443] width 111 height 113
click at [471, 400] on icon at bounding box center [472, 402] width 12 height 12
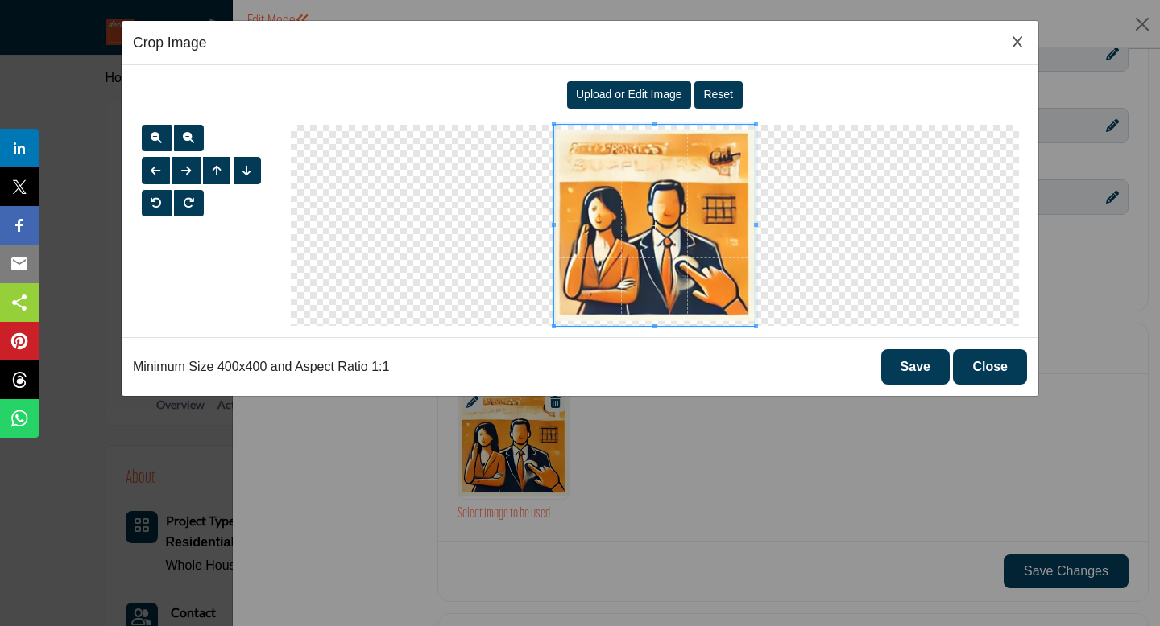
click at [664, 97] on span "Upload or Edit Image" at bounding box center [629, 94] width 106 height 13
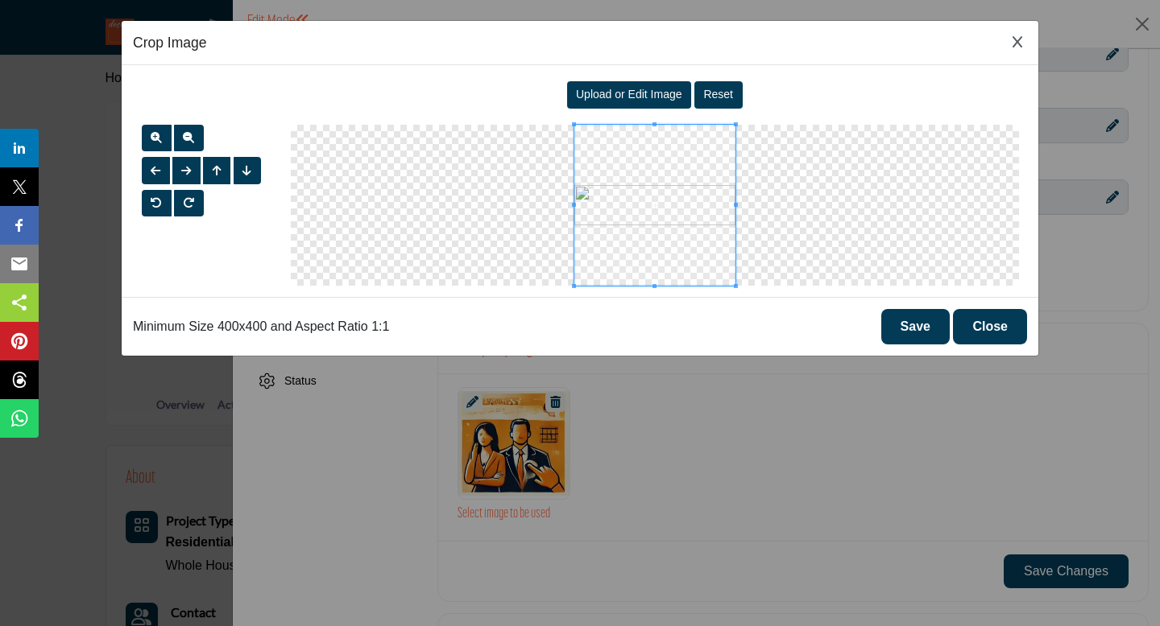
click at [916, 329] on button "Save" at bounding box center [915, 326] width 68 height 35
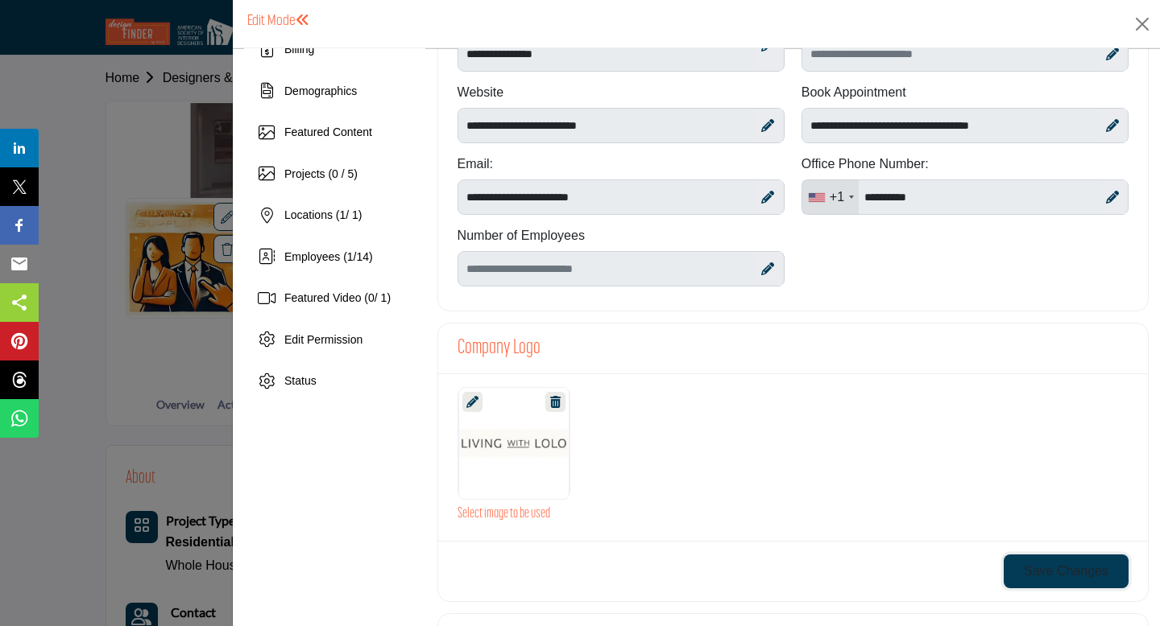
click at [1041, 573] on button "Save Changes" at bounding box center [1065, 572] width 125 height 34
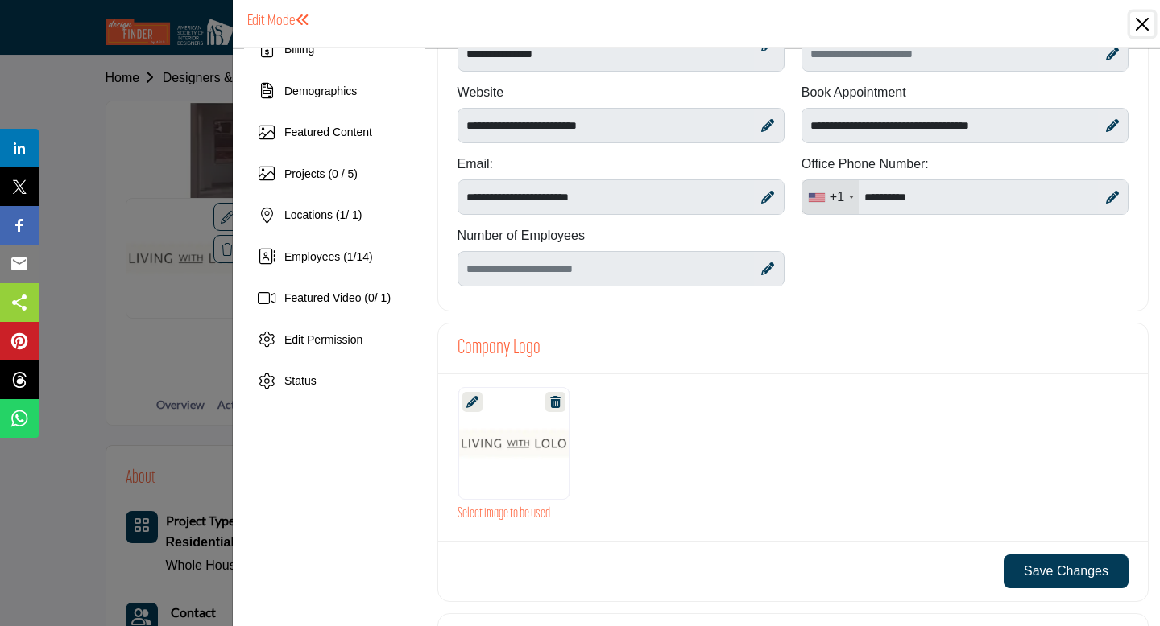
click at [1146, 17] on button "Close" at bounding box center [1142, 24] width 24 height 24
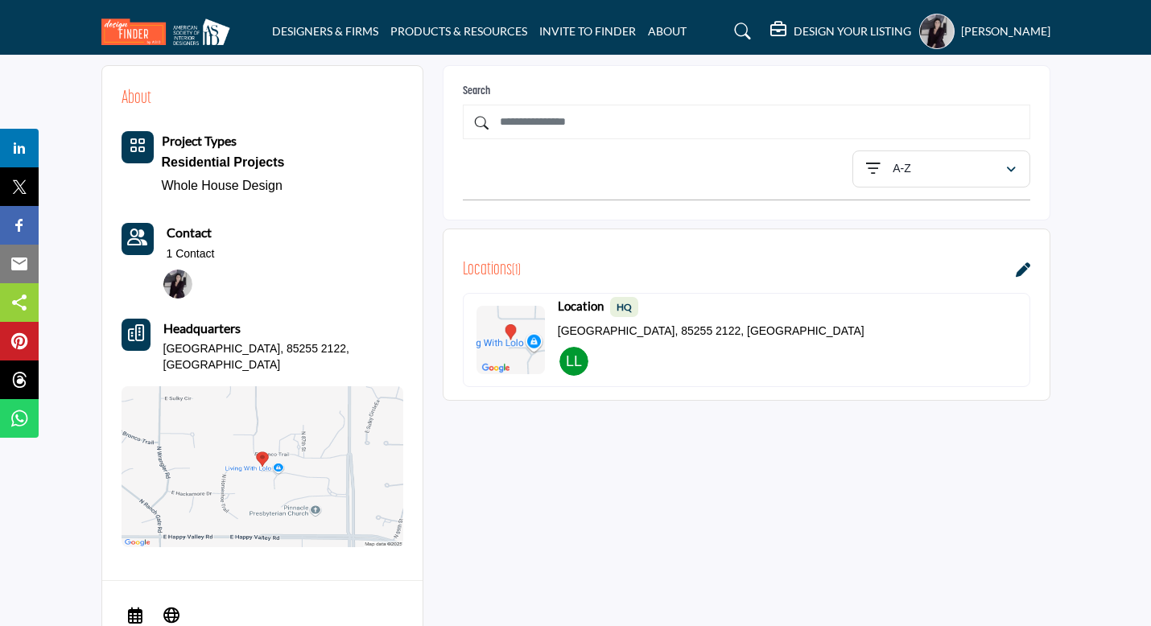
scroll to position [388, 0]
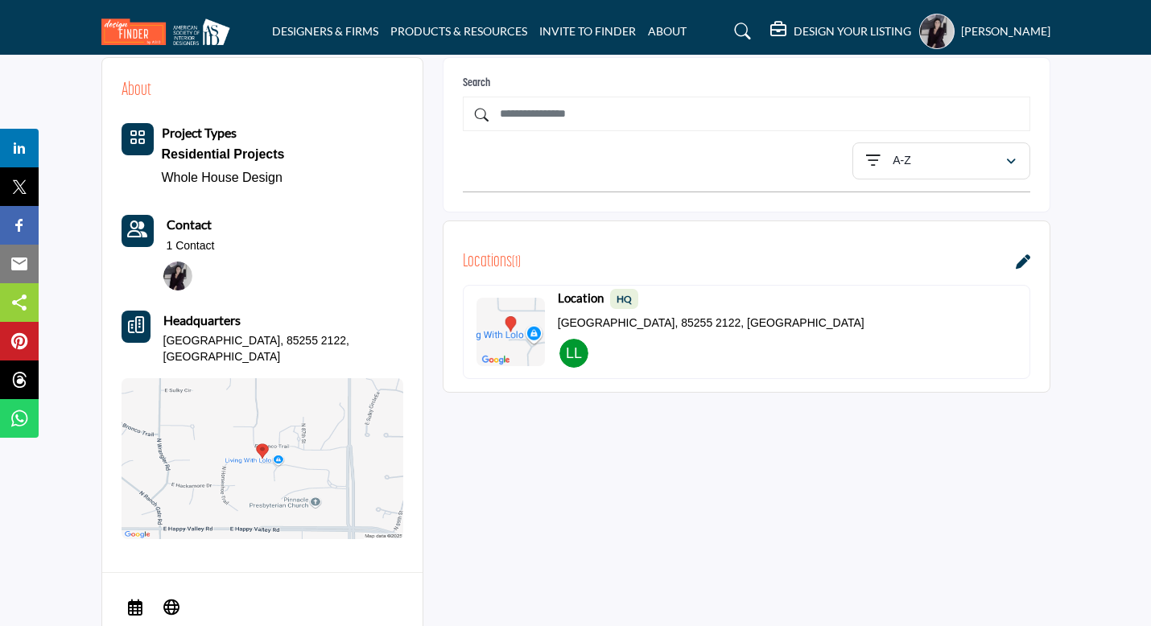
click at [1021, 260] on icon at bounding box center [1023, 261] width 14 height 14
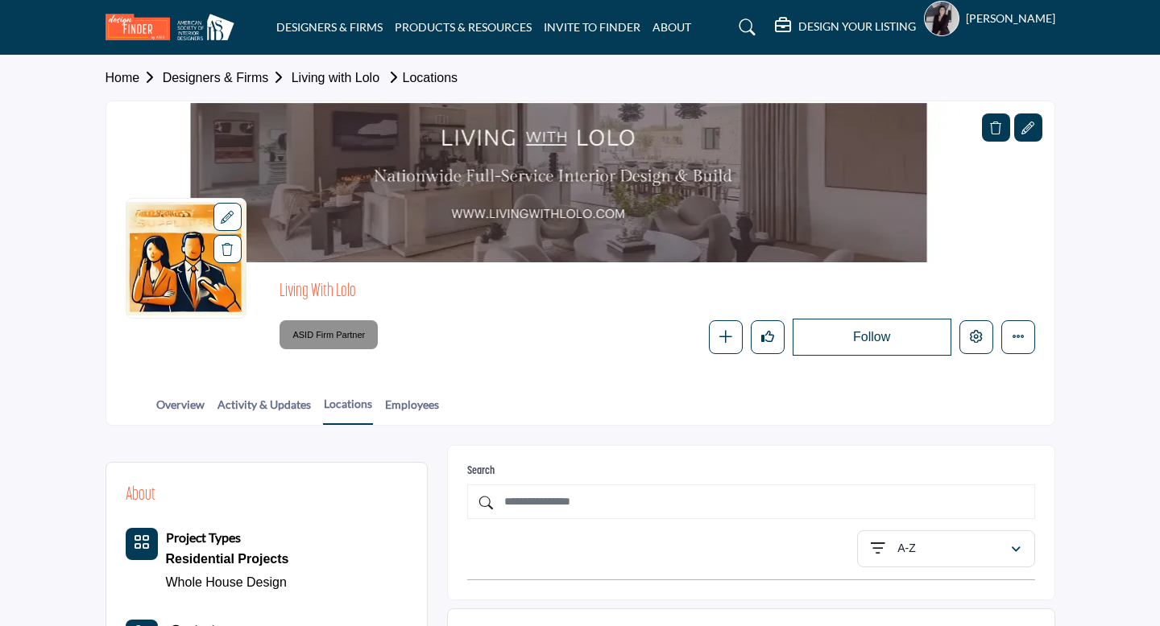
scroll to position [382, 0]
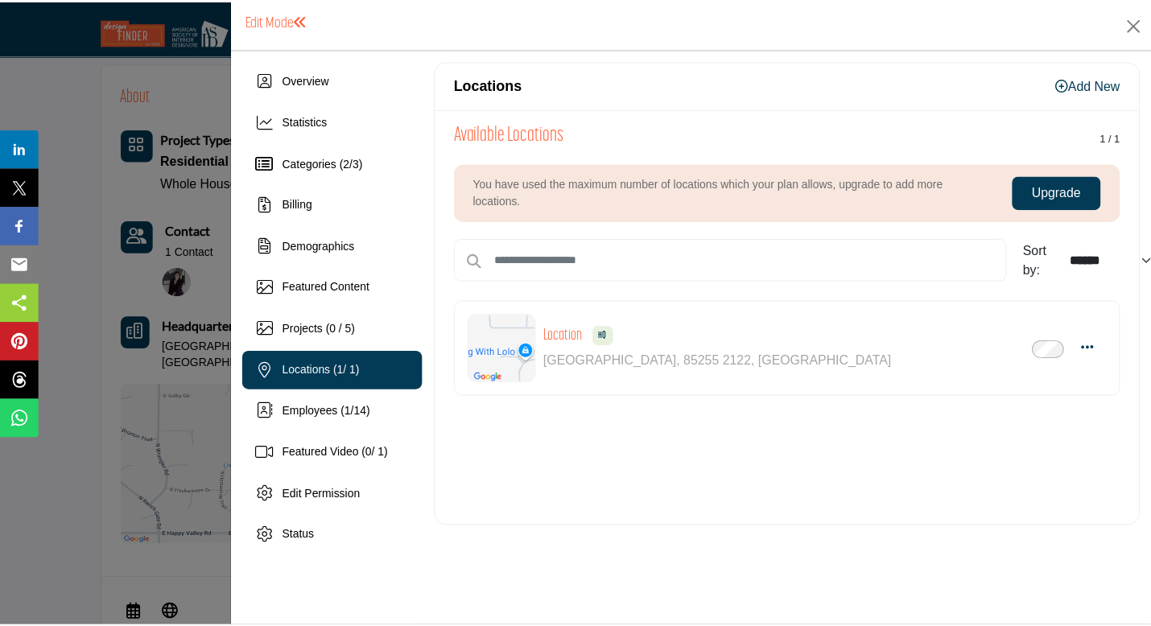
scroll to position [388, 0]
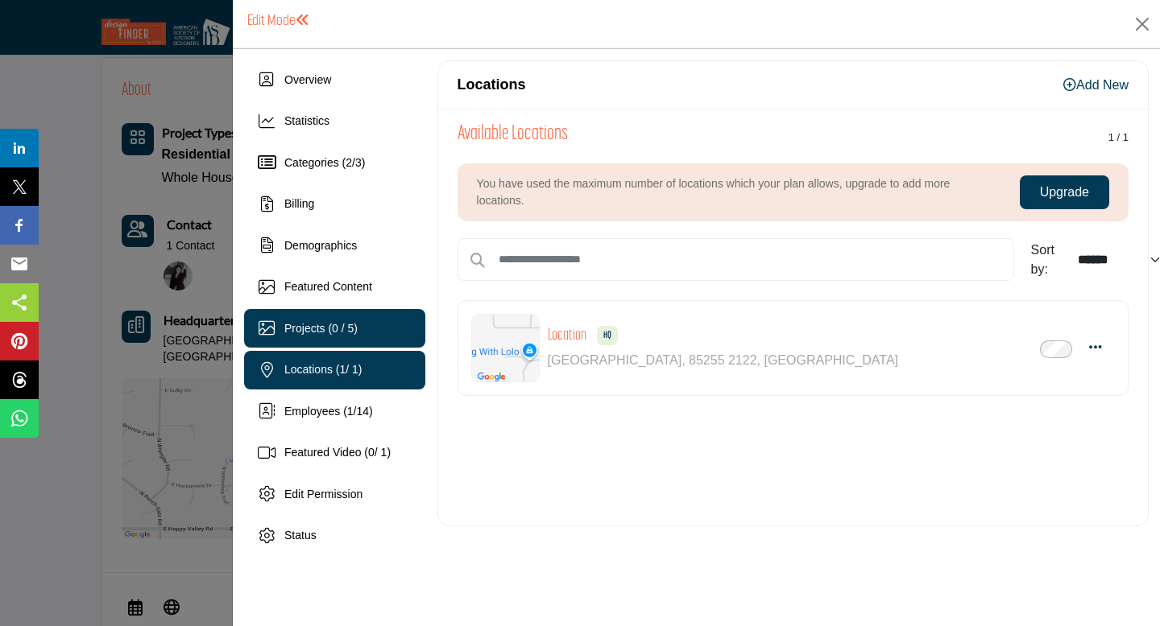
click at [316, 322] on span "Projects (0 / 5)" at bounding box center [320, 328] width 73 height 13
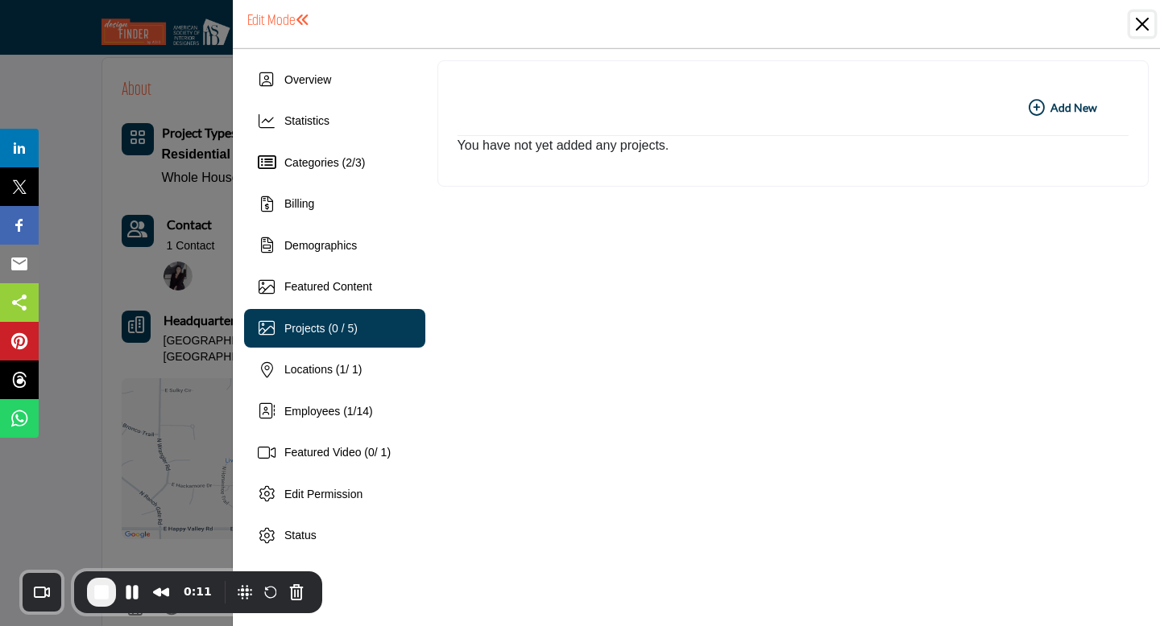
click at [1136, 19] on button "Close" at bounding box center [1142, 24] width 24 height 24
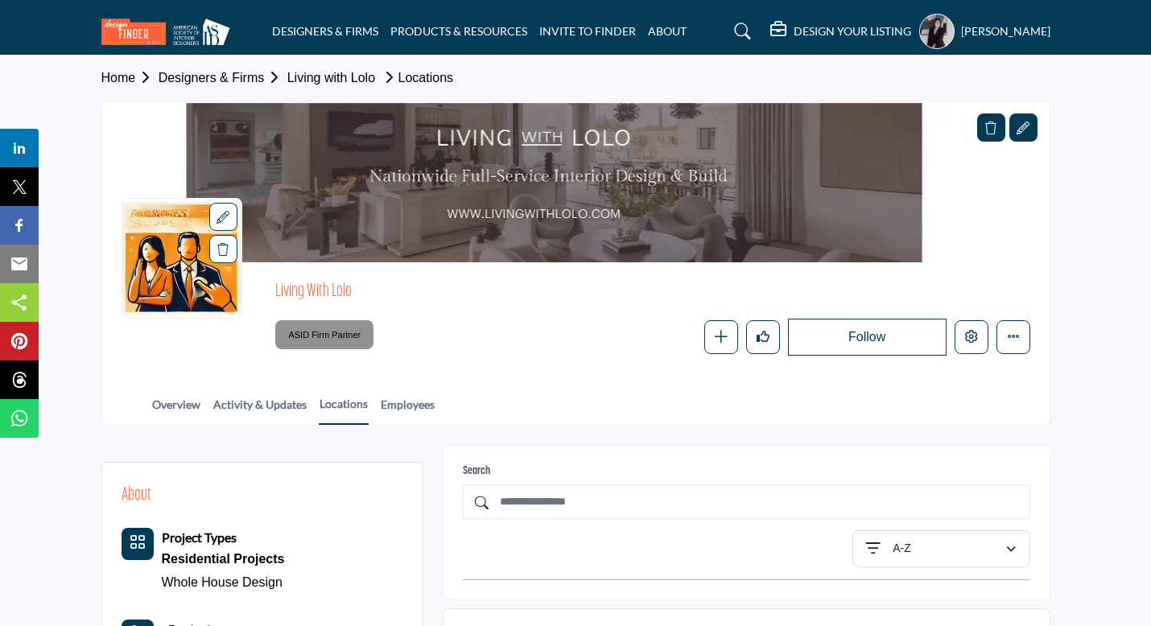
click at [226, 221] on icon at bounding box center [223, 217] width 13 height 13
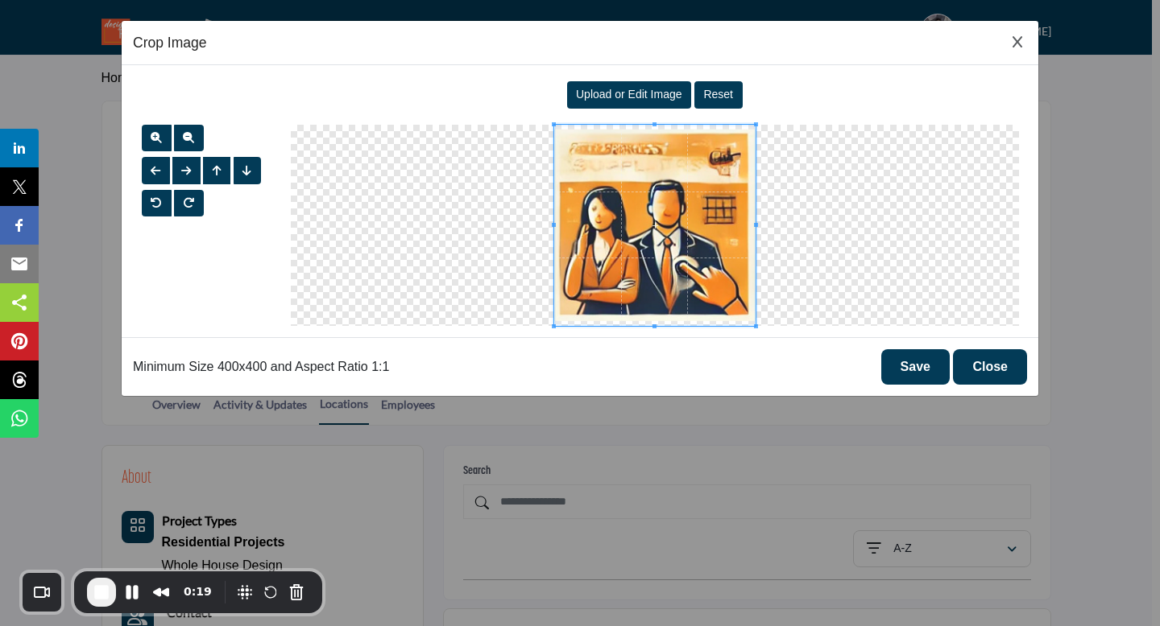
click at [647, 91] on span "Upload or Edit Image" at bounding box center [629, 94] width 106 height 13
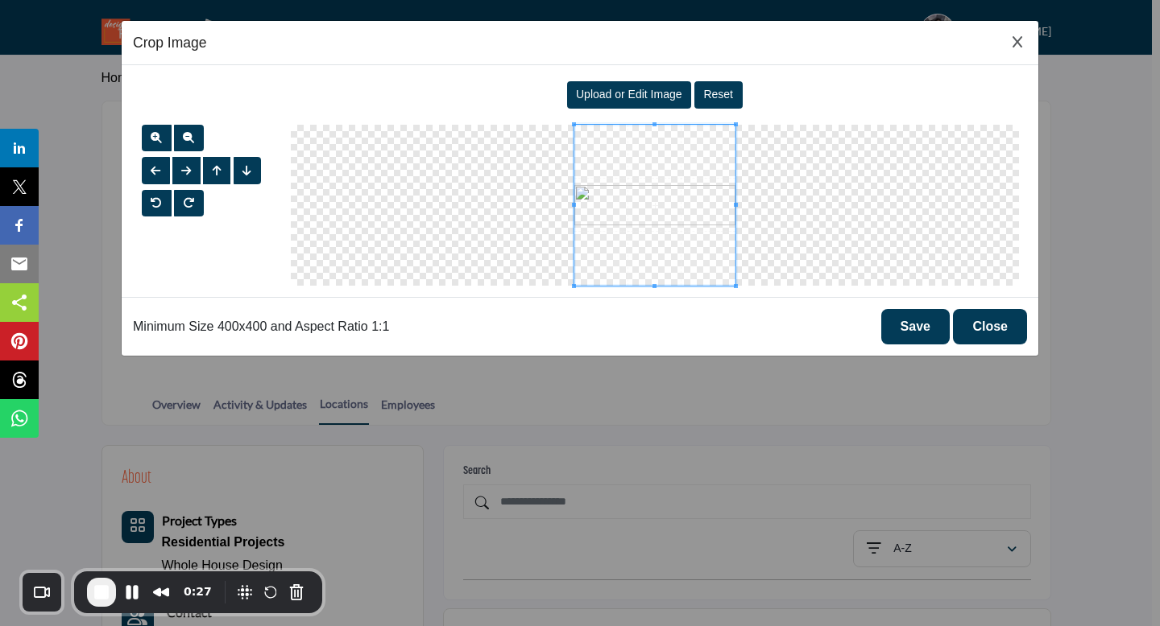
click at [923, 329] on button "Save" at bounding box center [915, 326] width 68 height 35
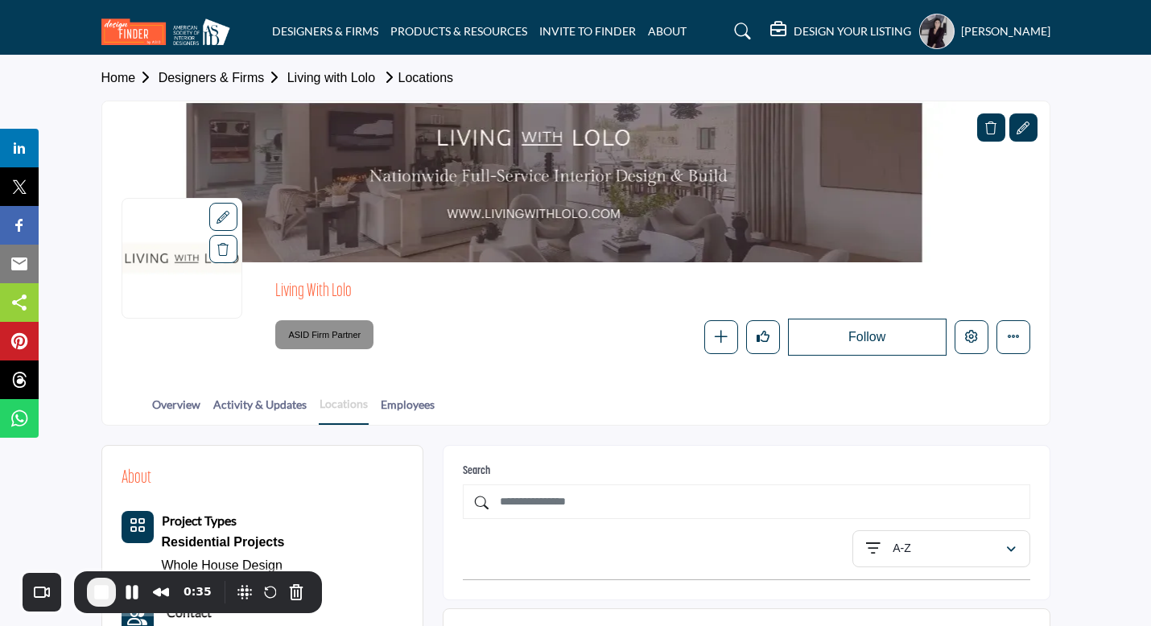
click at [352, 406] on link "Locations" at bounding box center [344, 410] width 50 height 30
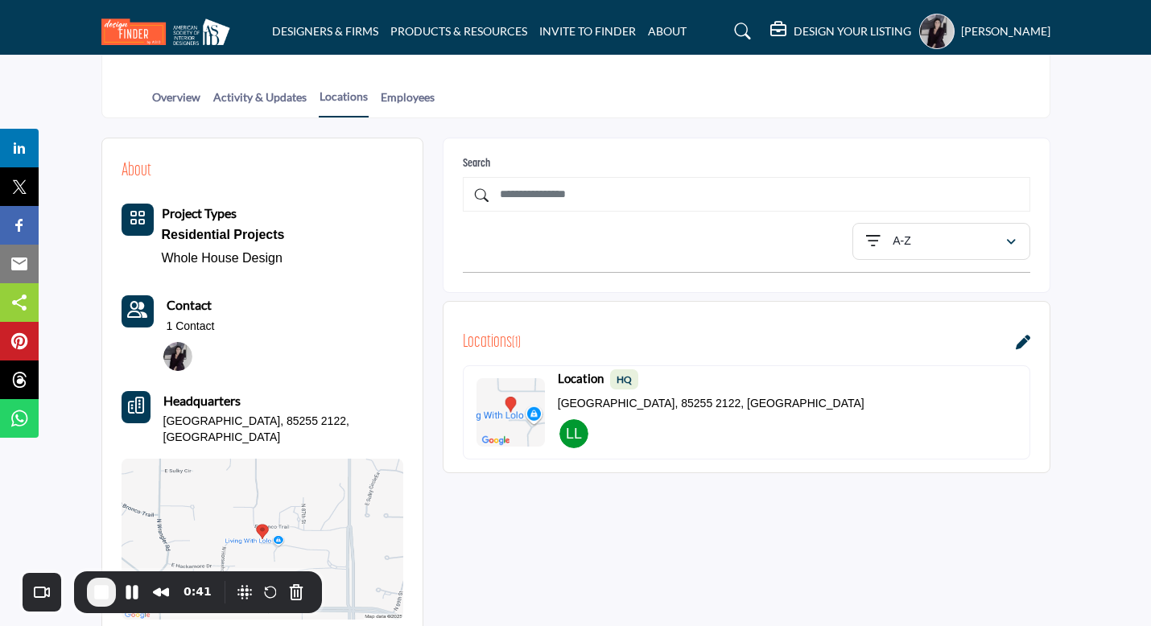
scroll to position [323, 0]
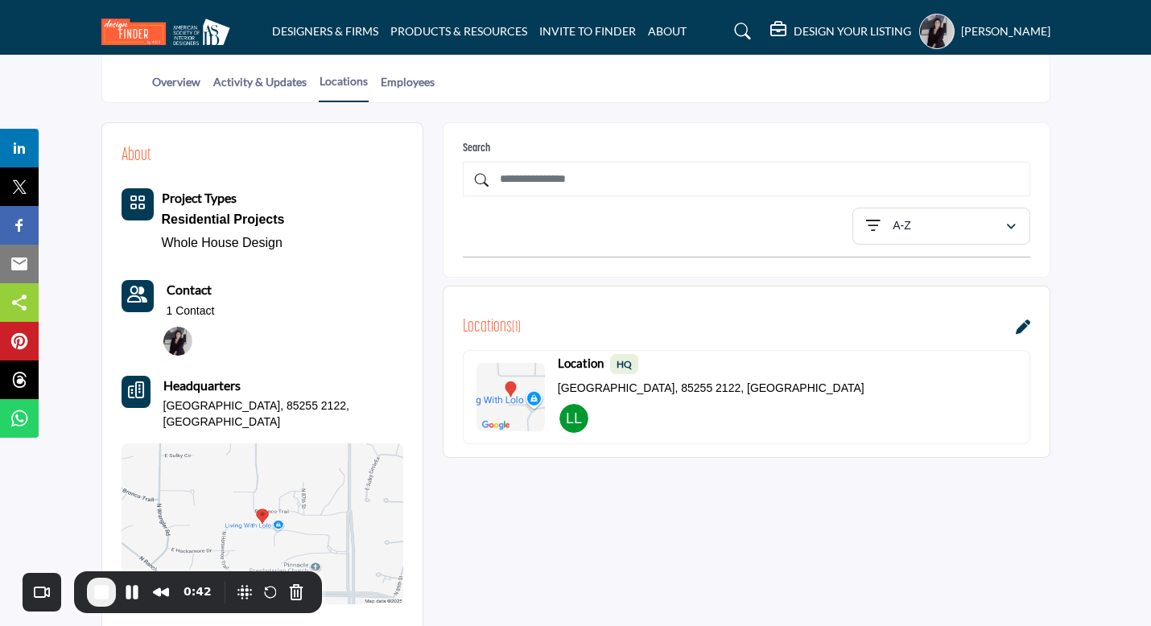
click at [1014, 324] on div "Locations ( 1 )" at bounding box center [747, 328] width 568 height 28
click at [1023, 325] on icon at bounding box center [1023, 327] width 14 height 14
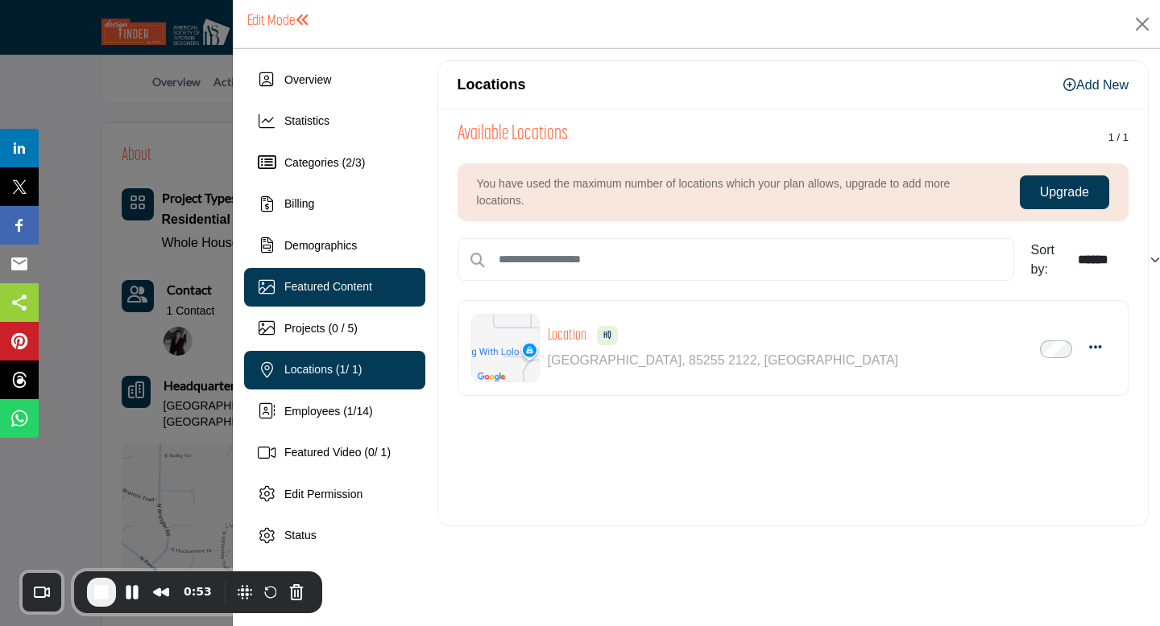
click at [319, 284] on span "Featured Content" at bounding box center [328, 286] width 88 height 13
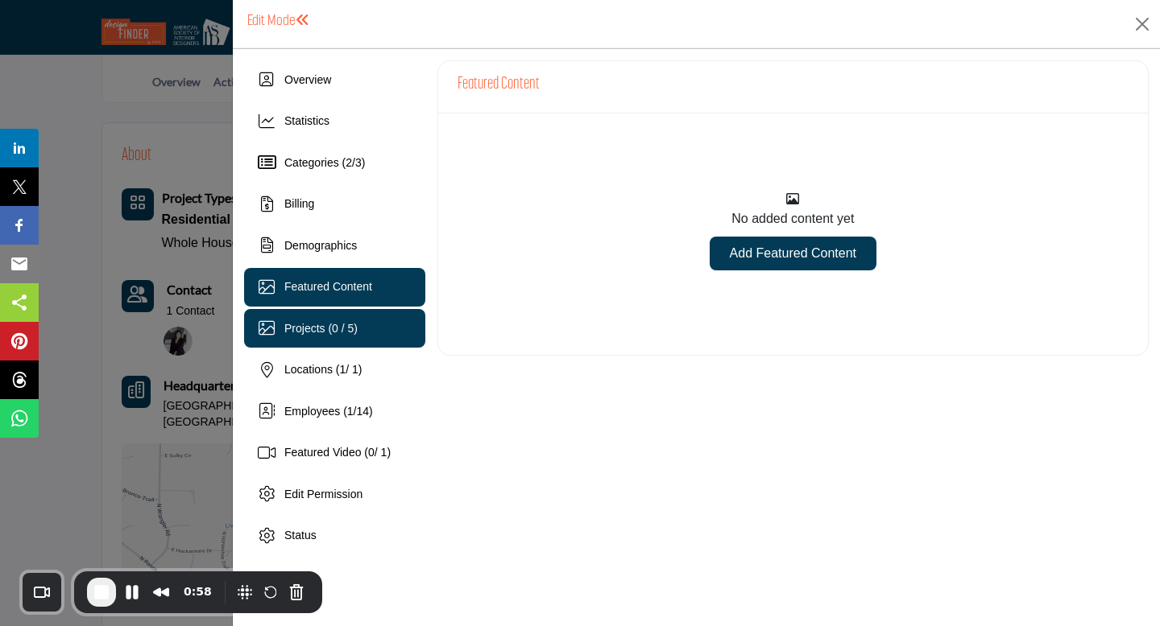
click at [309, 330] on span "Projects (0 / 5)" at bounding box center [320, 328] width 73 height 13
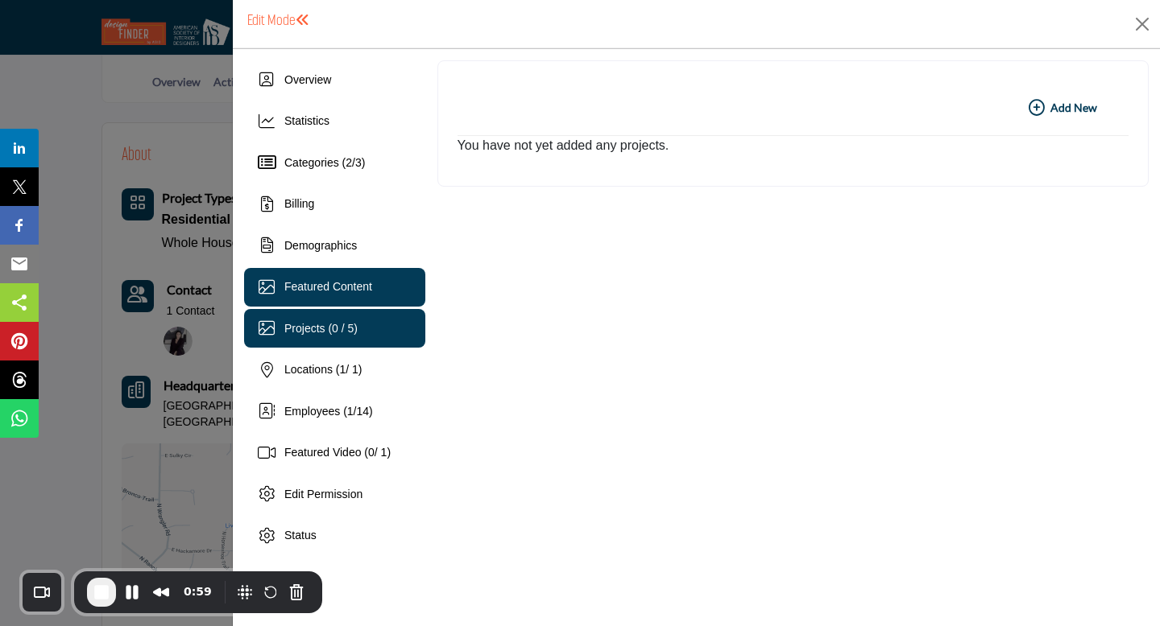
click at [305, 287] on span "Featured Content" at bounding box center [328, 286] width 88 height 13
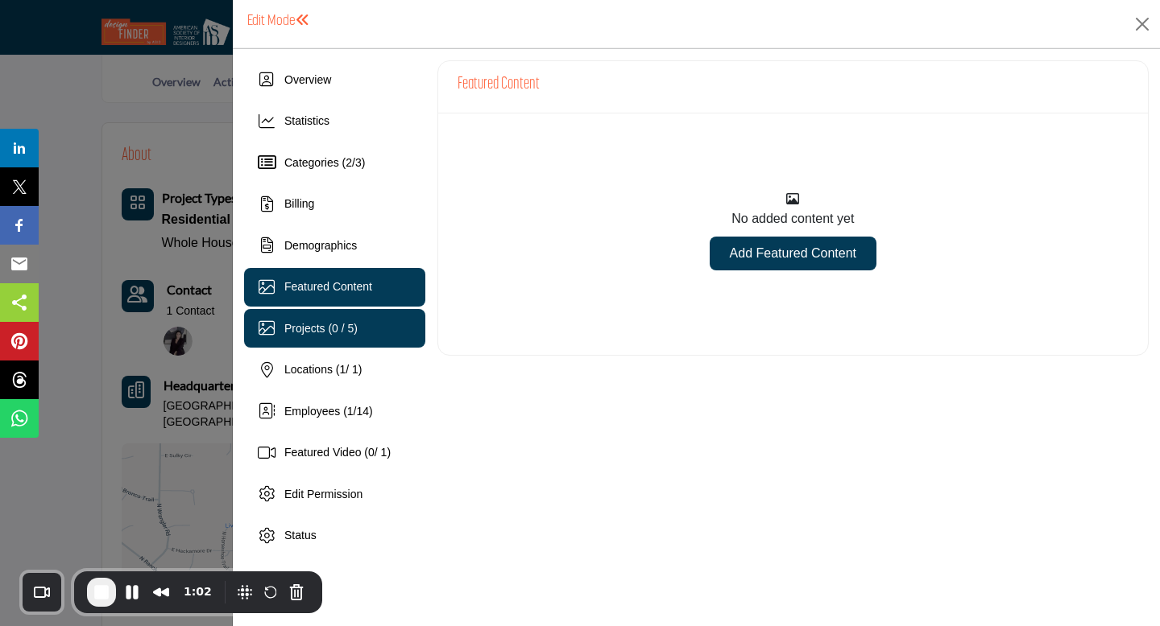
click at [309, 329] on span "Projects (0 / 5)" at bounding box center [320, 328] width 73 height 13
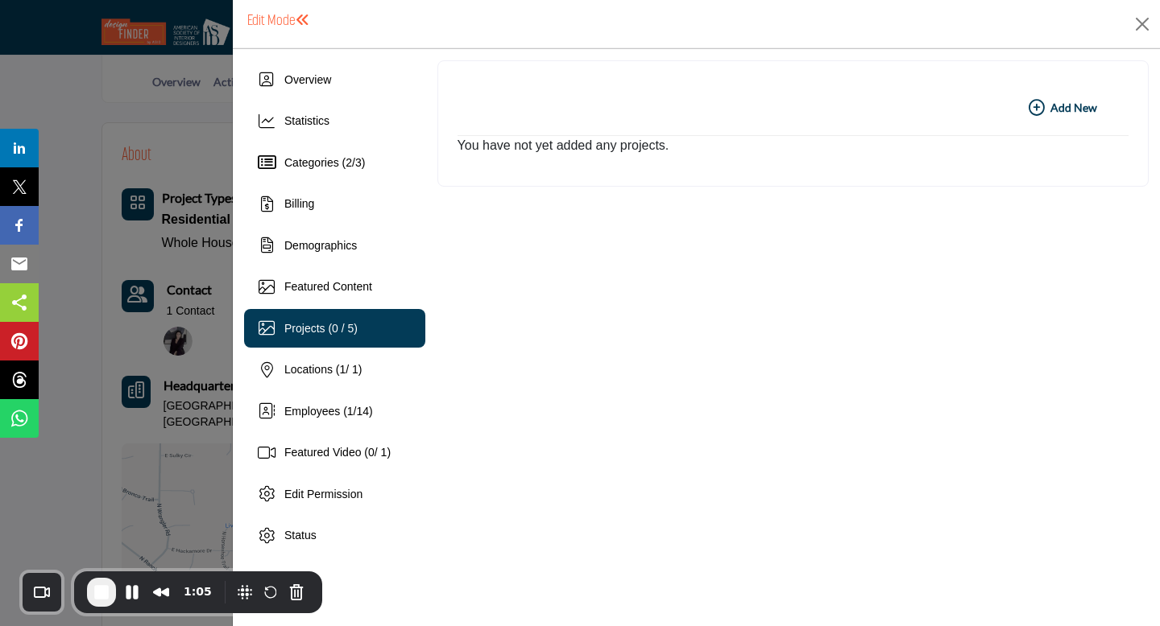
click at [1036, 109] on icon "button" at bounding box center [1036, 108] width 16 height 16
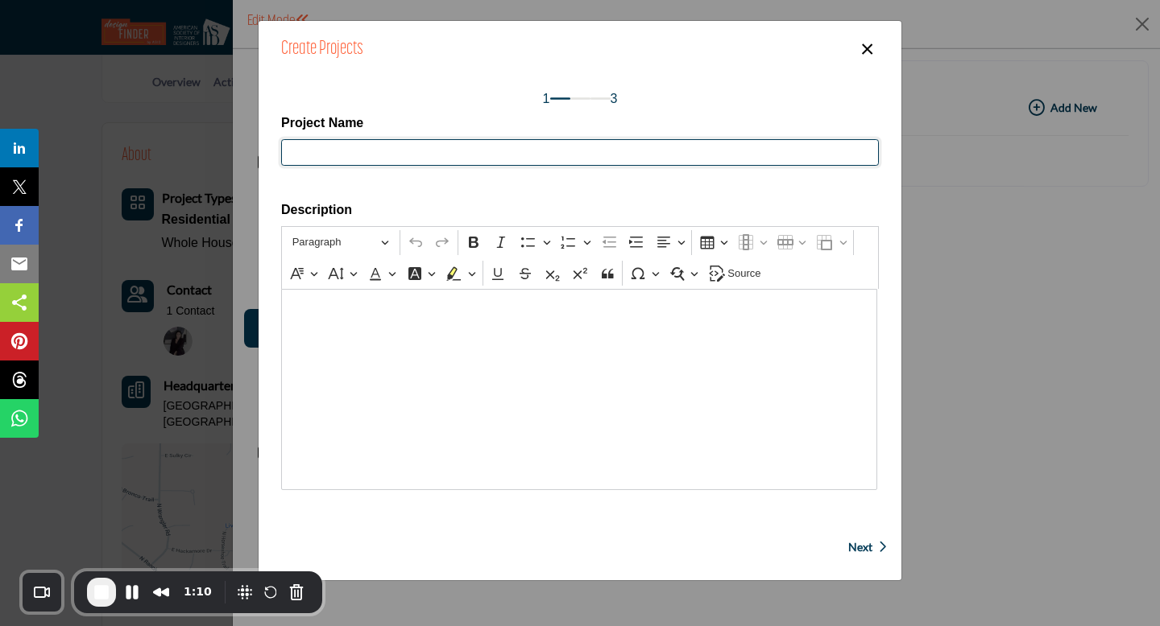
click at [394, 149] on input "Project Name" at bounding box center [579, 152] width 597 height 27
type input "******"
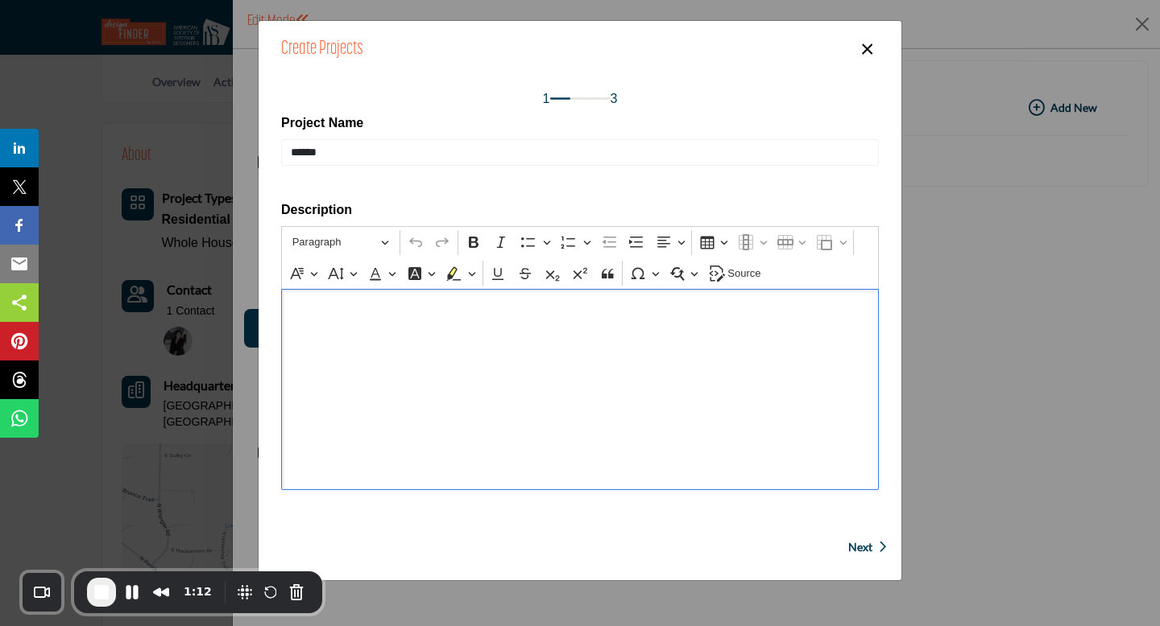
click at [403, 351] on div "Editor editing area: main" at bounding box center [579, 389] width 597 height 201
click at [860, 548] on span "Next" at bounding box center [860, 547] width 24 height 16
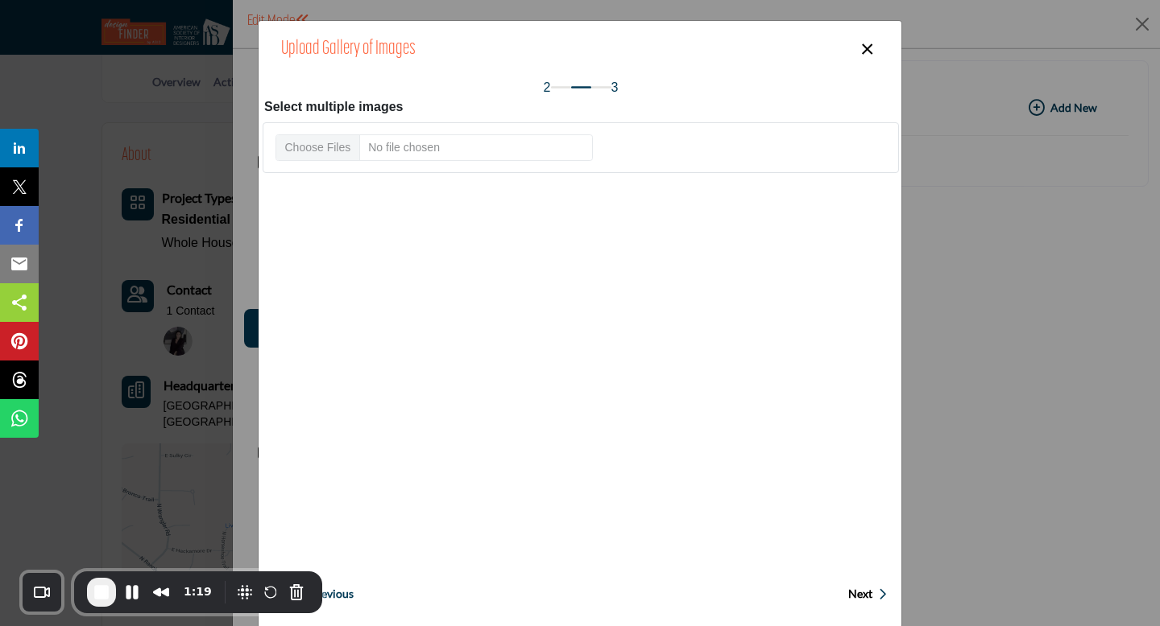
click at [873, 48] on button "×" at bounding box center [866, 47] width 23 height 31
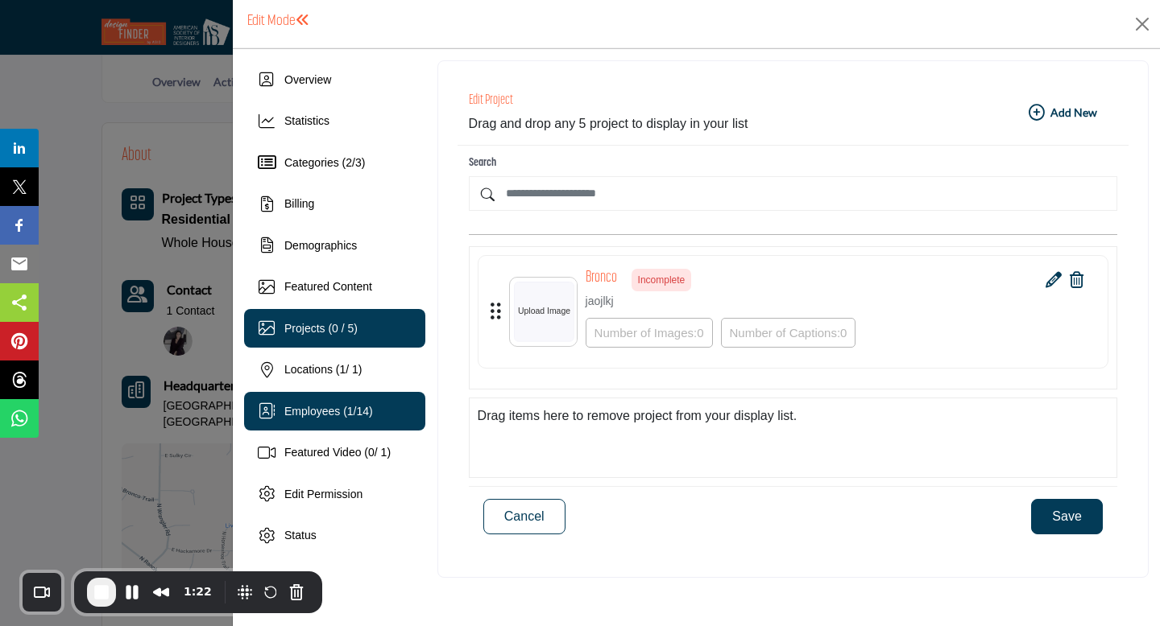
click at [312, 415] on span "Employees ( 1 / 14 )" at bounding box center [328, 411] width 89 height 13
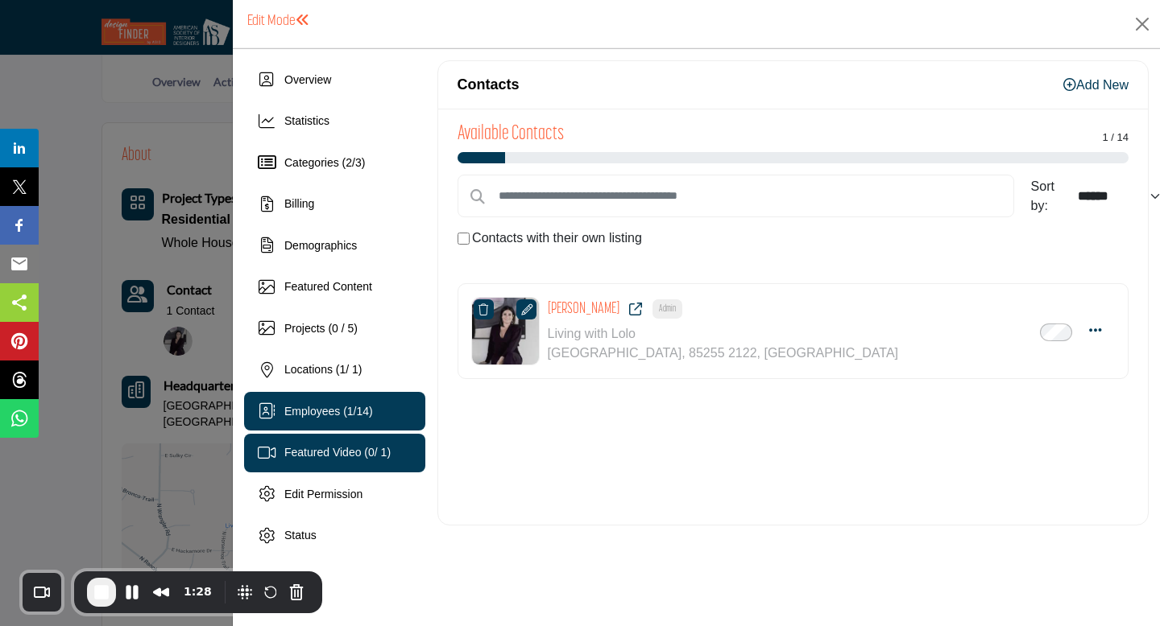
click at [354, 454] on span "Featured Video ( 0 / 1)" at bounding box center [337, 452] width 106 height 13
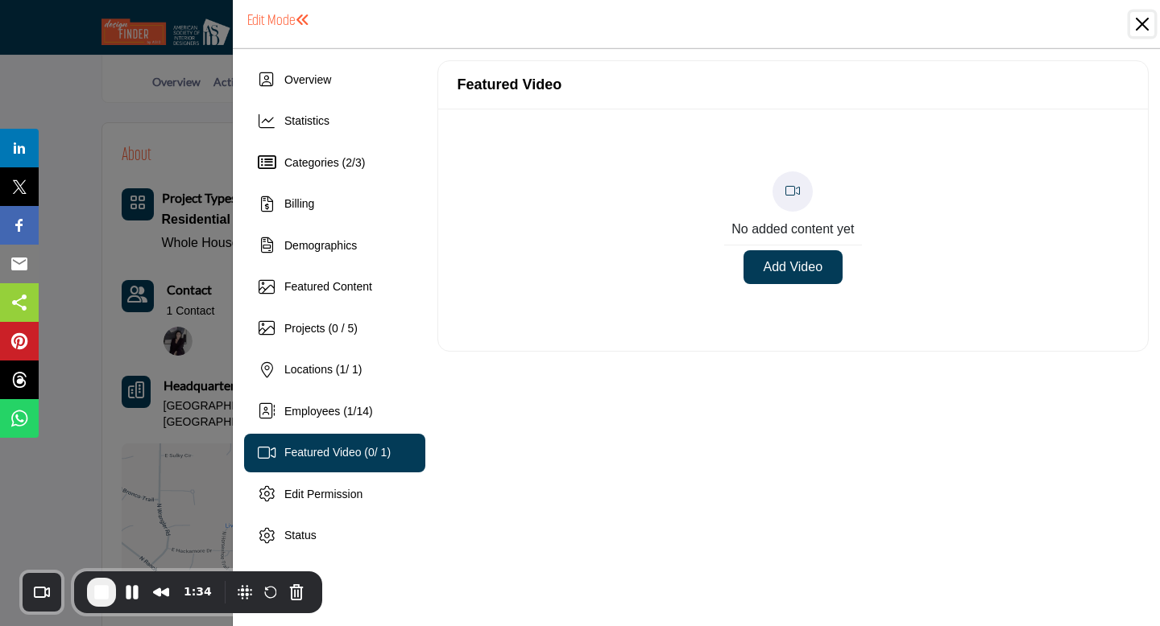
click at [1140, 21] on button "Close" at bounding box center [1142, 24] width 24 height 24
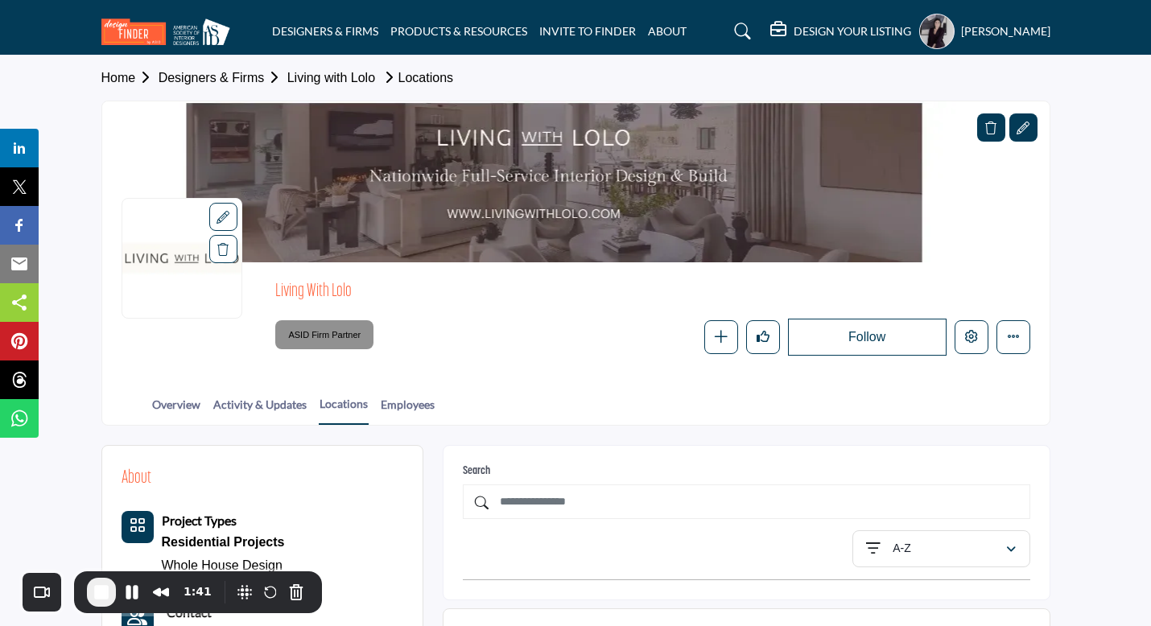
click at [98, 589] on span "End Recording" at bounding box center [101, 592] width 19 height 19
